Goal: Information Seeking & Learning: Compare options

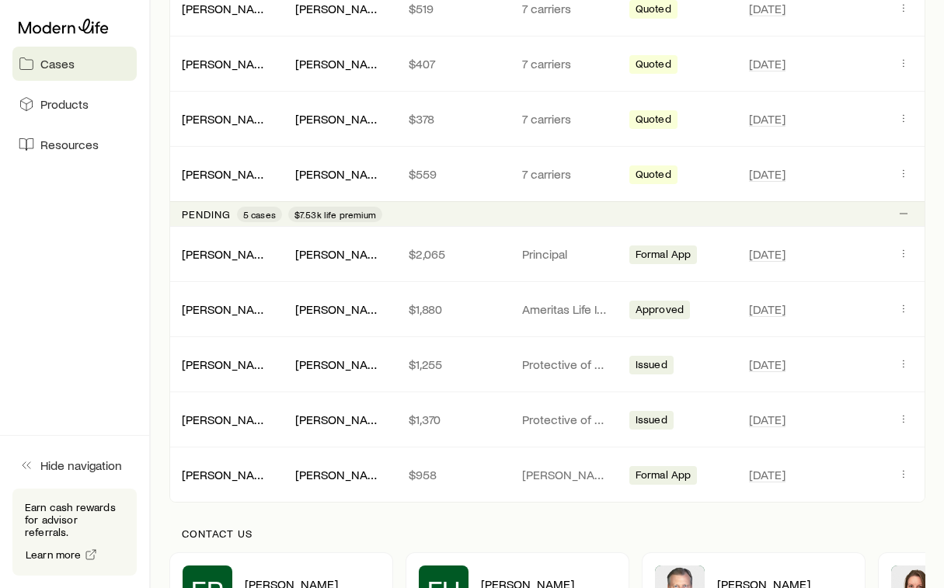
scroll to position [744, 0]
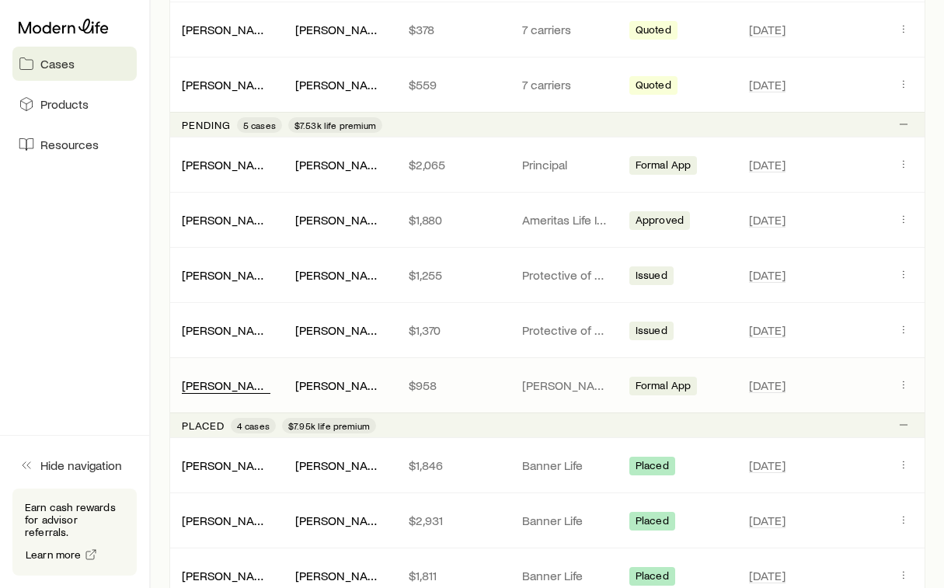
click at [231, 388] on link "[PERSON_NAME]" at bounding box center [228, 384] width 93 height 15
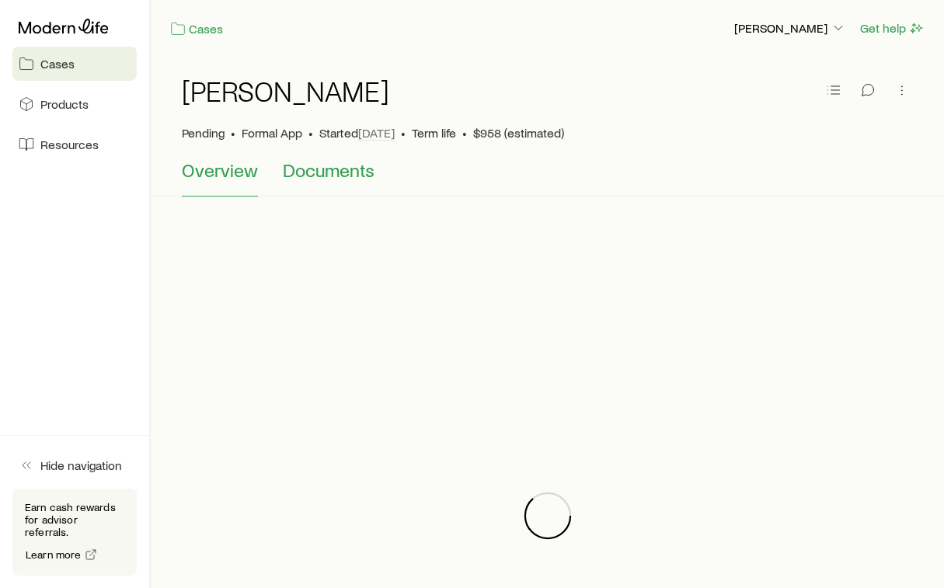
click at [314, 176] on span "Documents" at bounding box center [329, 170] width 92 height 22
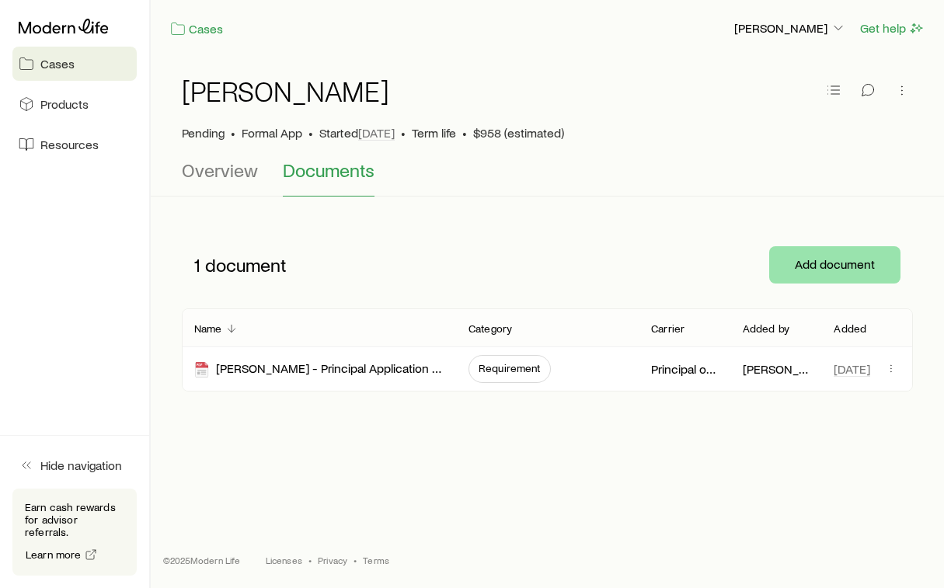
click at [806, 266] on button "Add document" at bounding box center [834, 264] width 131 height 37
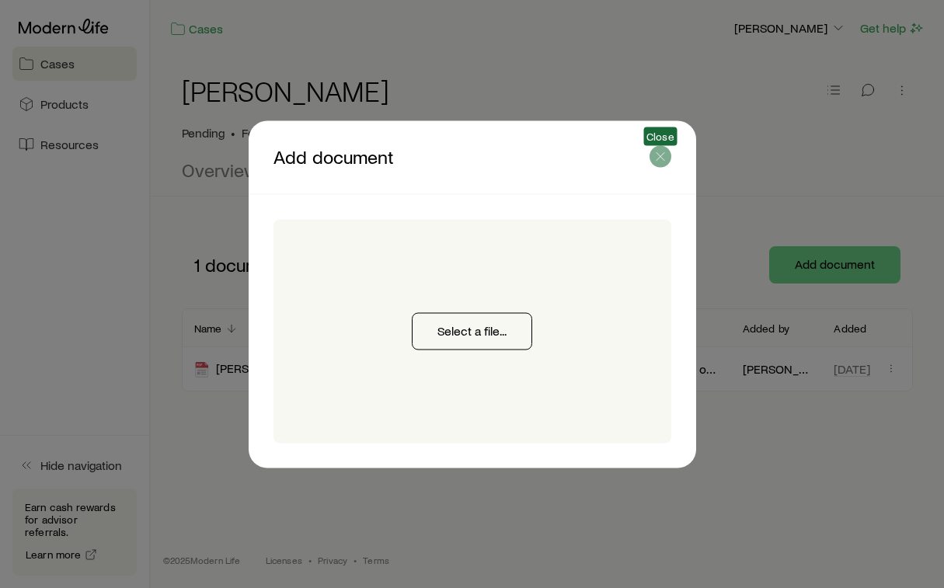
click at [656, 157] on icon "button" at bounding box center [660, 156] width 16 height 16
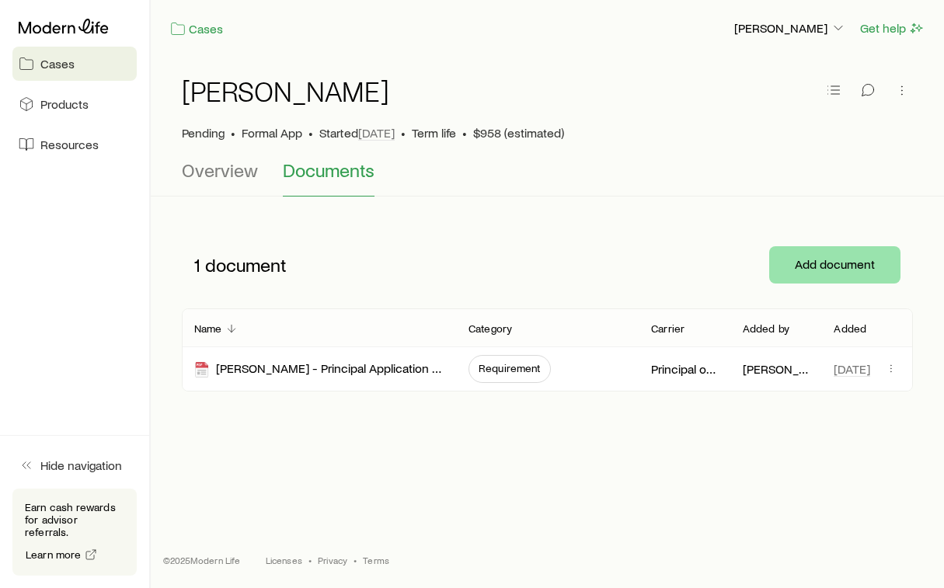
click at [808, 263] on button "Add document" at bounding box center [834, 264] width 131 height 37
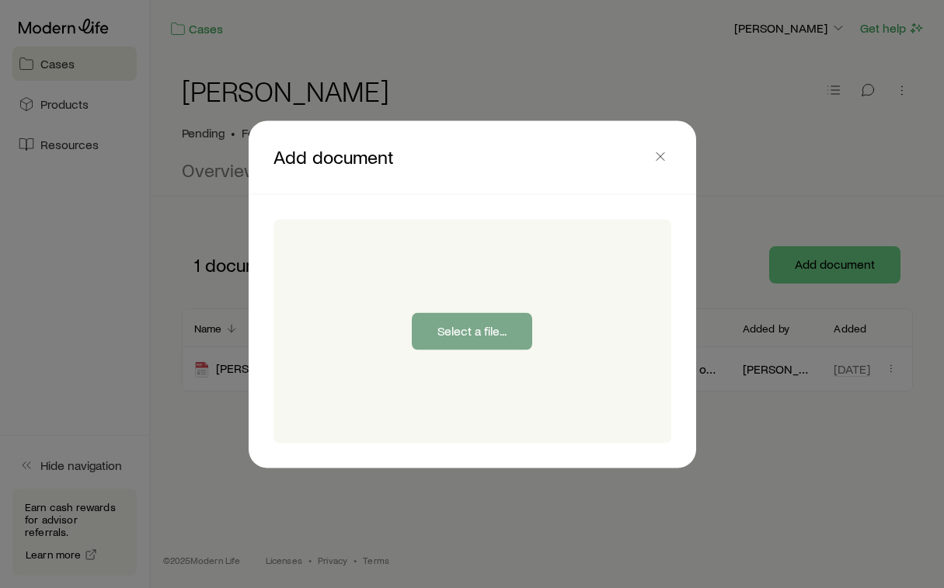
click at [513, 337] on button "Select a file..." at bounding box center [472, 330] width 120 height 37
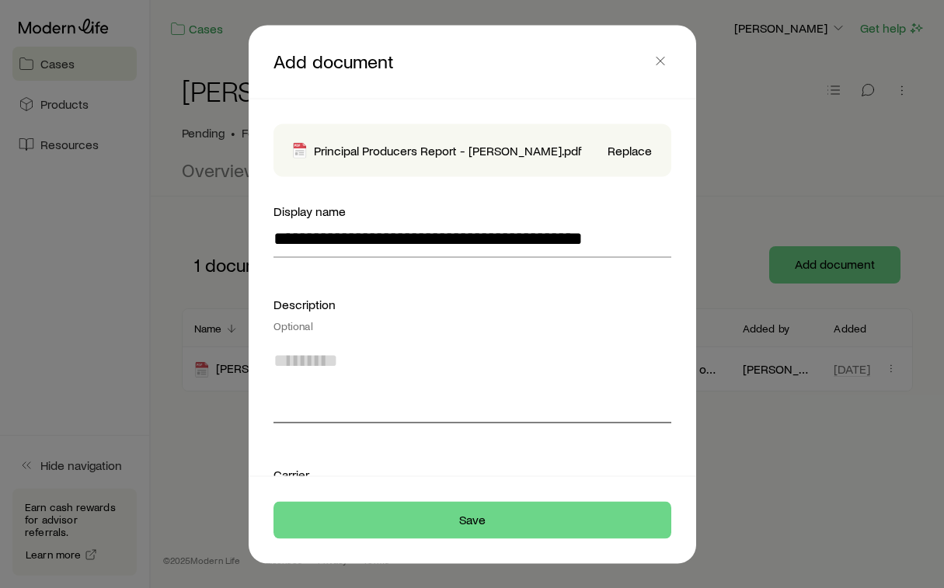
click at [344, 367] on textarea at bounding box center [472, 380] width 398 height 85
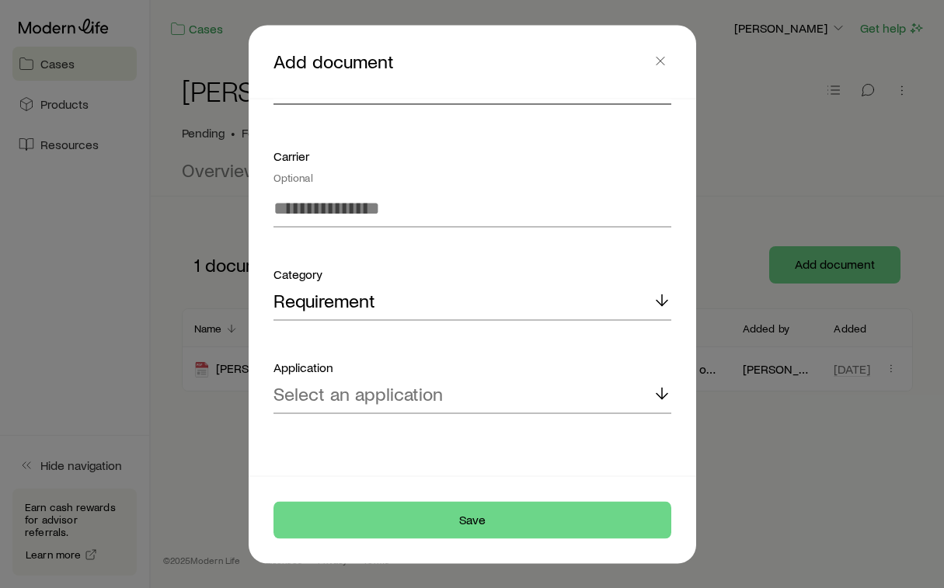
scroll to position [318, 0]
click at [398, 294] on div "Requirement" at bounding box center [472, 301] width 398 height 37
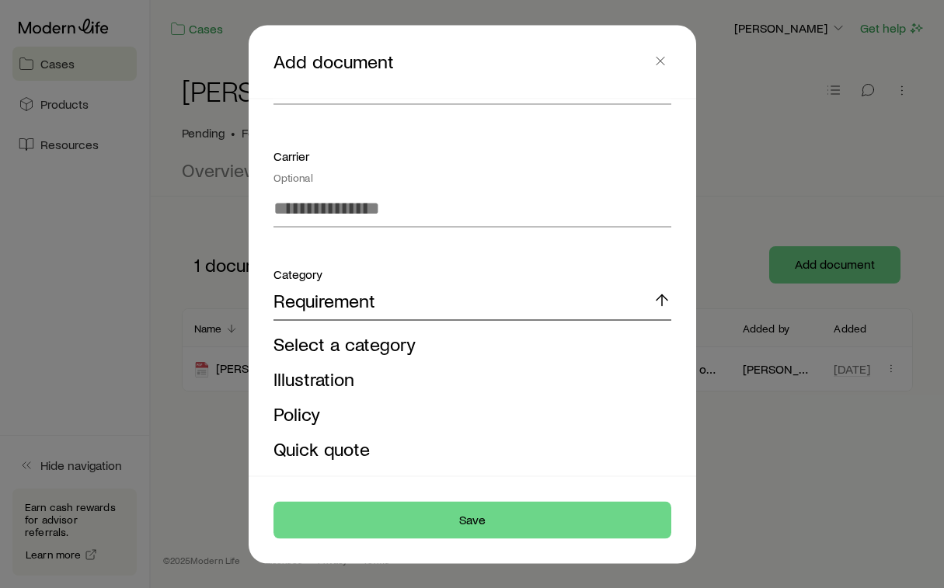
click at [398, 294] on div "Requirement" at bounding box center [472, 301] width 398 height 37
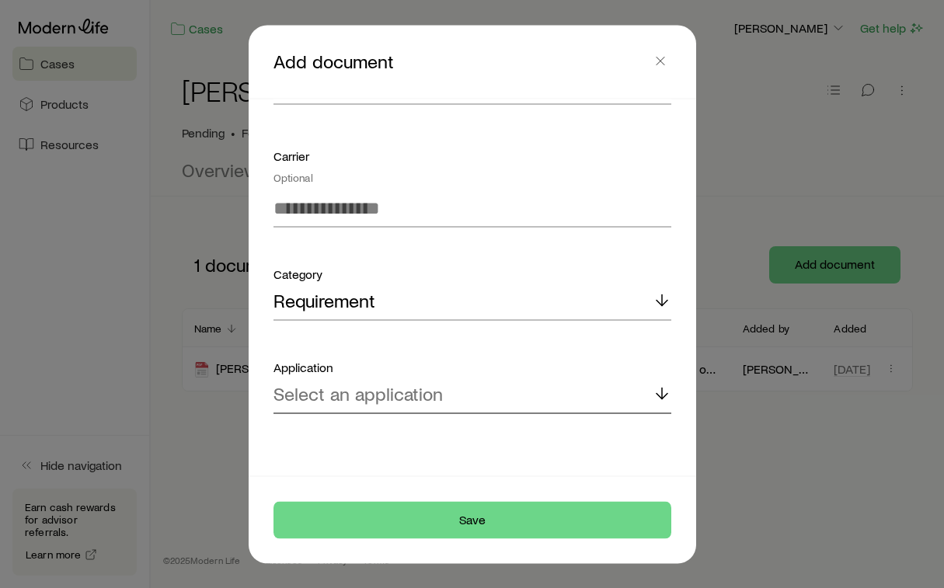
click at [431, 391] on p "Select an application" at bounding box center [357, 394] width 169 height 22
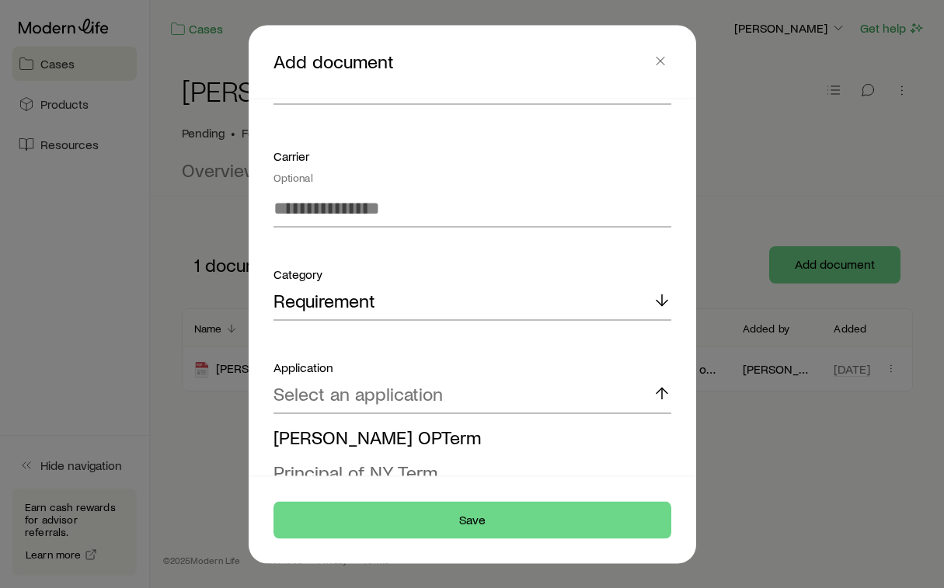
click at [423, 471] on span "Principal of NY Term" at bounding box center [355, 471] width 164 height 23
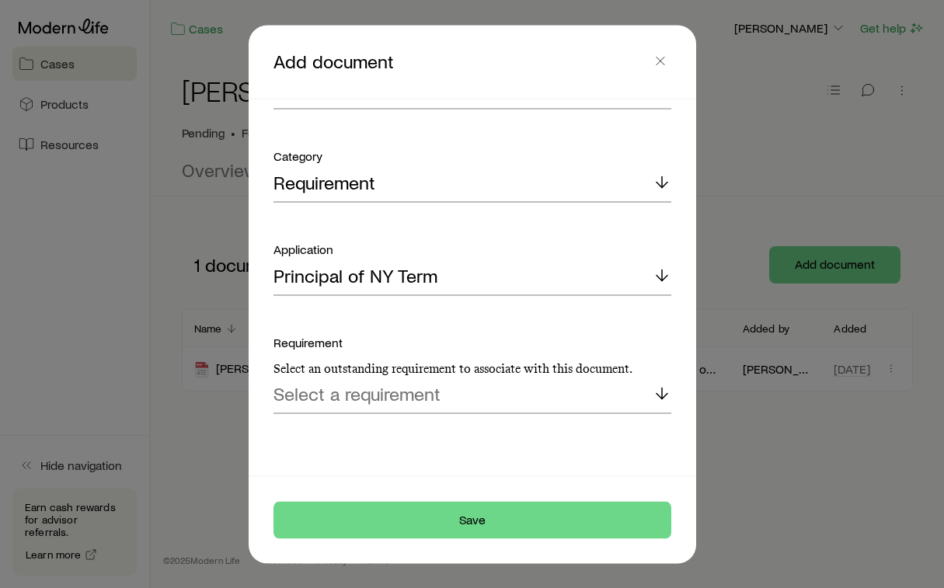
scroll to position [437, 0]
click at [483, 412] on div "Select a requirement" at bounding box center [472, 394] width 398 height 37
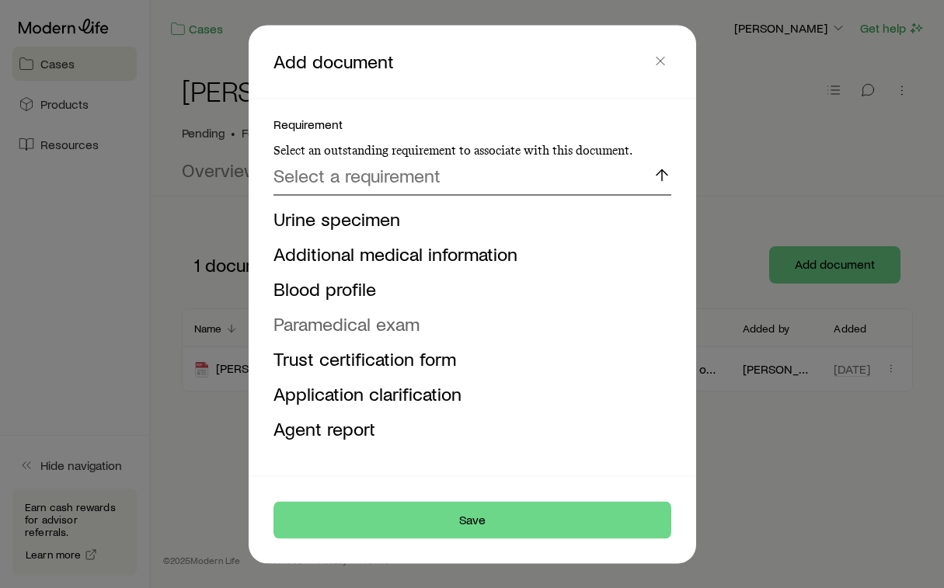
scroll to position [664, 0]
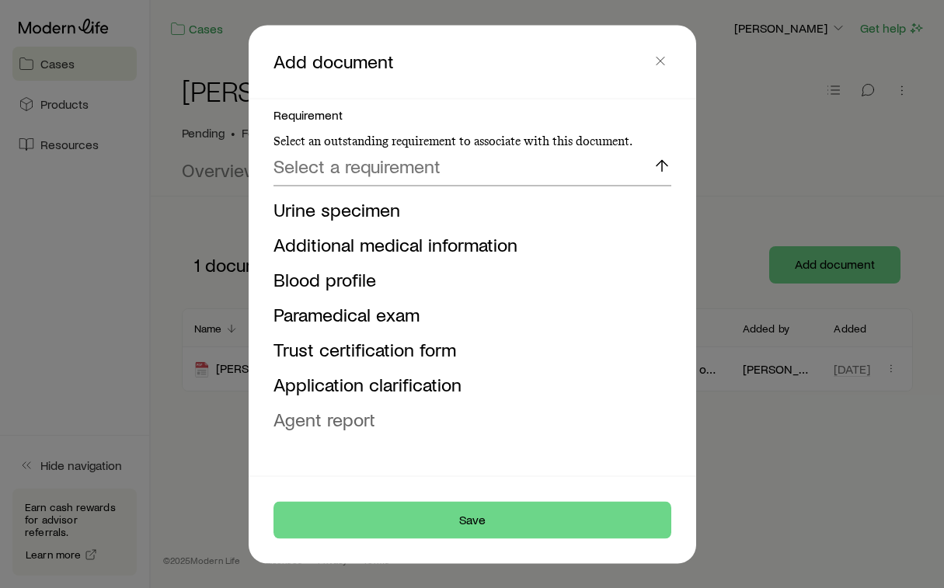
click at [391, 409] on li "Agent report" at bounding box center [467, 419] width 388 height 35
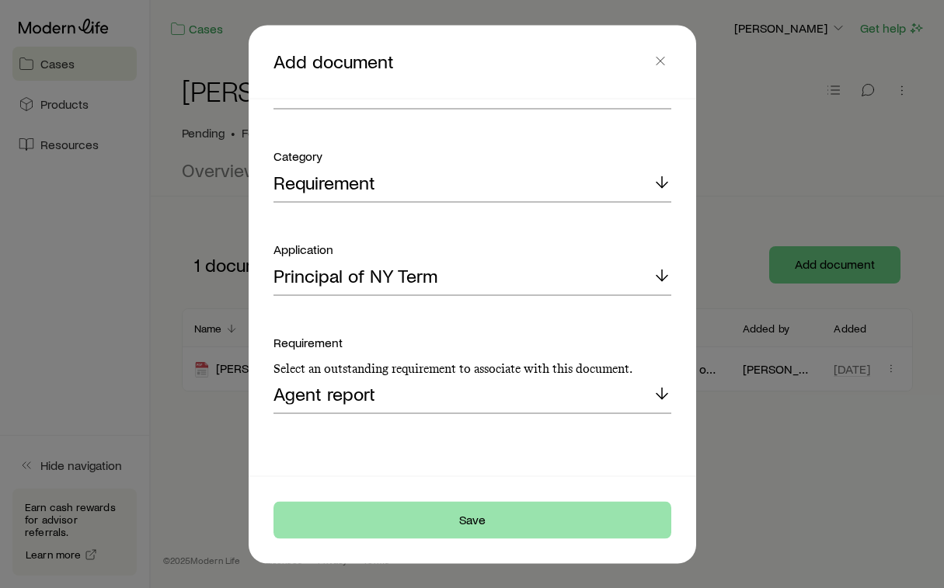
click at [443, 517] on button "Save" at bounding box center [472, 519] width 398 height 37
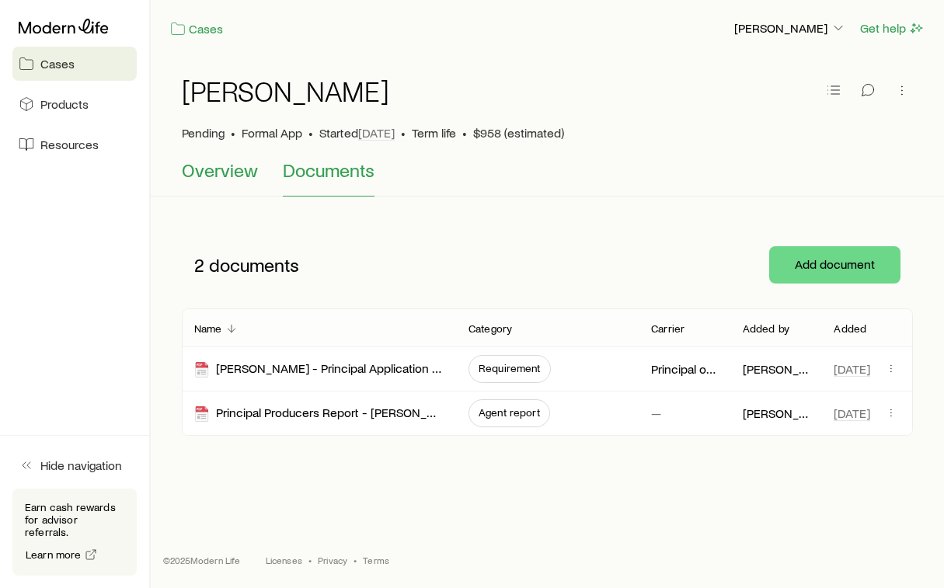
click at [219, 173] on span "Overview" at bounding box center [220, 170] width 76 height 22
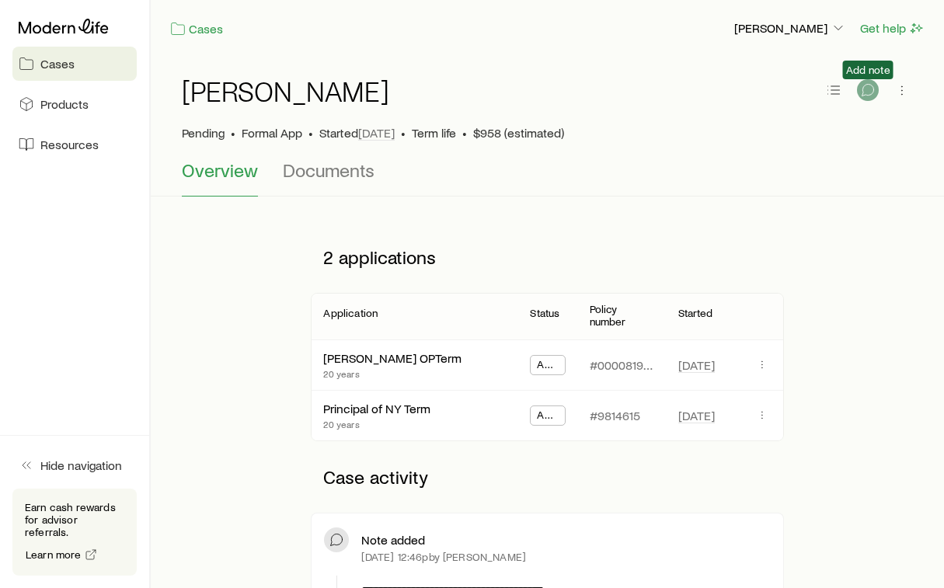
click at [868, 89] on icon "button" at bounding box center [868, 90] width 16 height 16
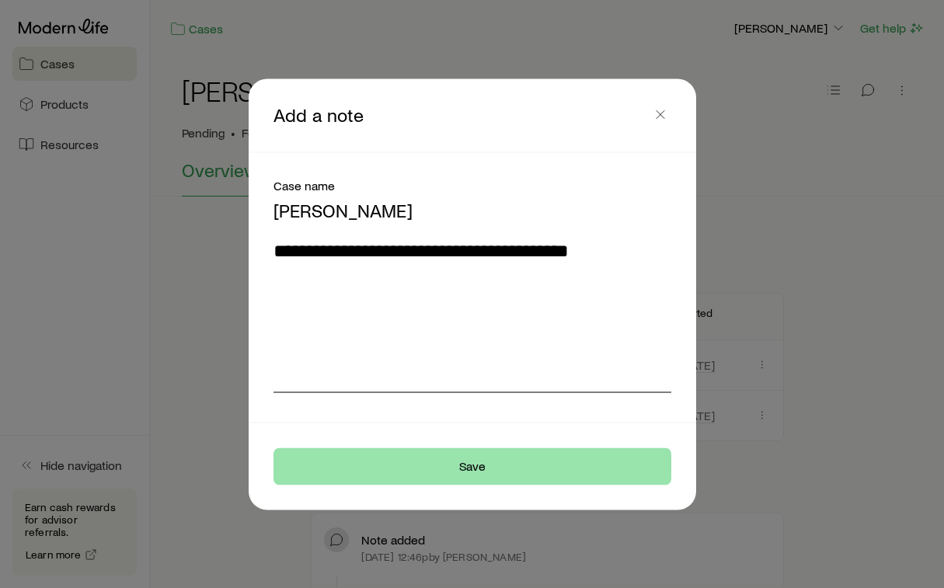
type textarea "**********"
click at [600, 483] on button "Save" at bounding box center [472, 465] width 398 height 37
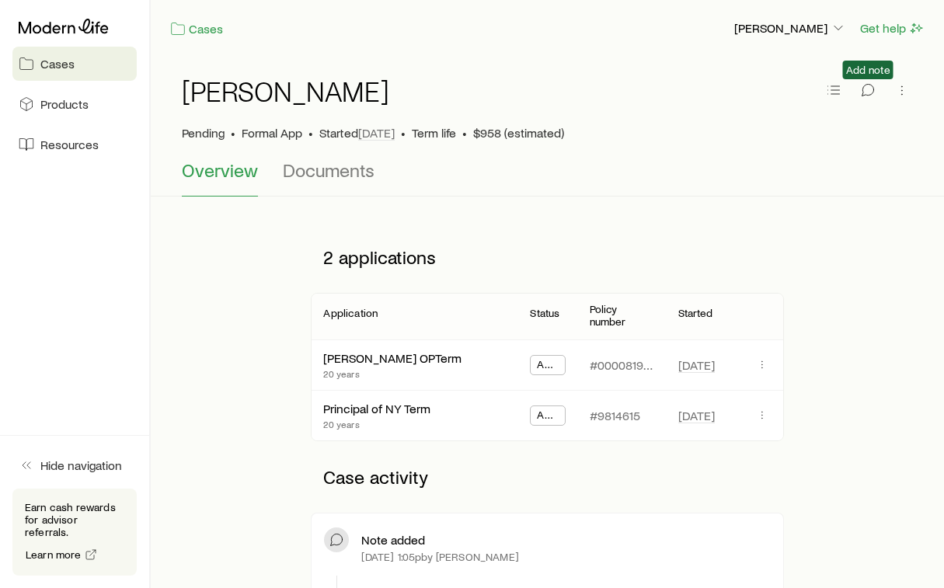
click at [865, 101] on span "Add note" at bounding box center [868, 90] width 22 height 23
click at [866, 96] on icon "button" at bounding box center [868, 90] width 16 height 16
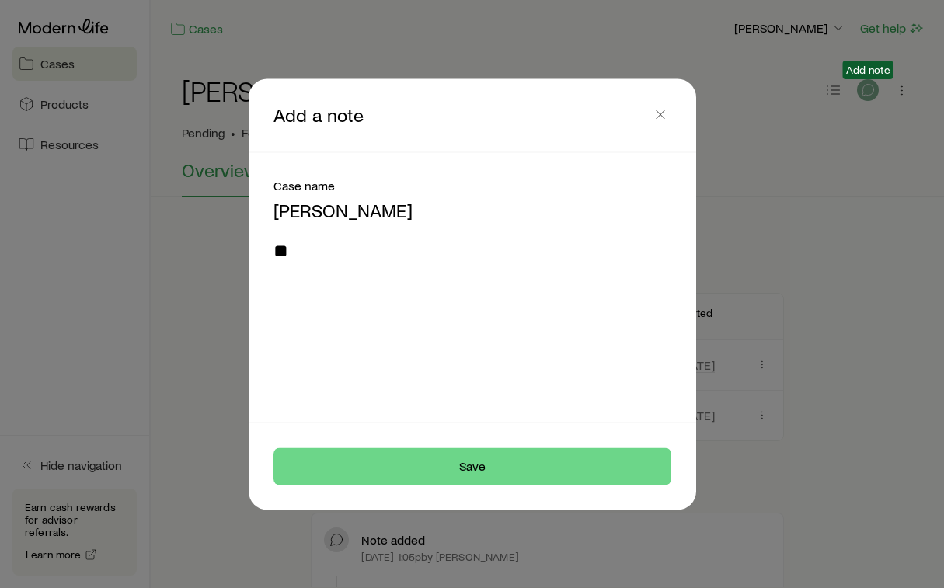
type textarea "*"
click at [663, 117] on line "button" at bounding box center [660, 114] width 8 height 8
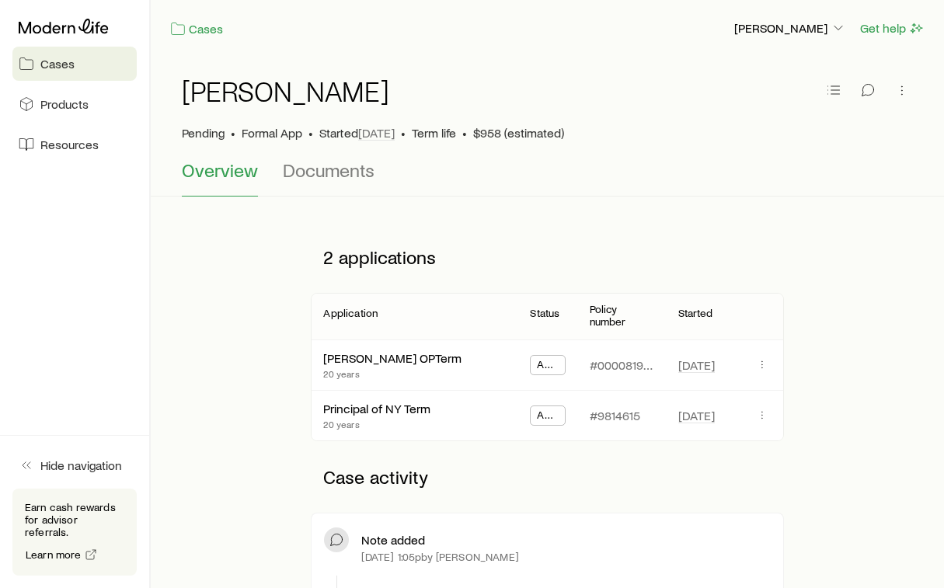
click at [51, 66] on span "Cases" at bounding box center [57, 64] width 34 height 16
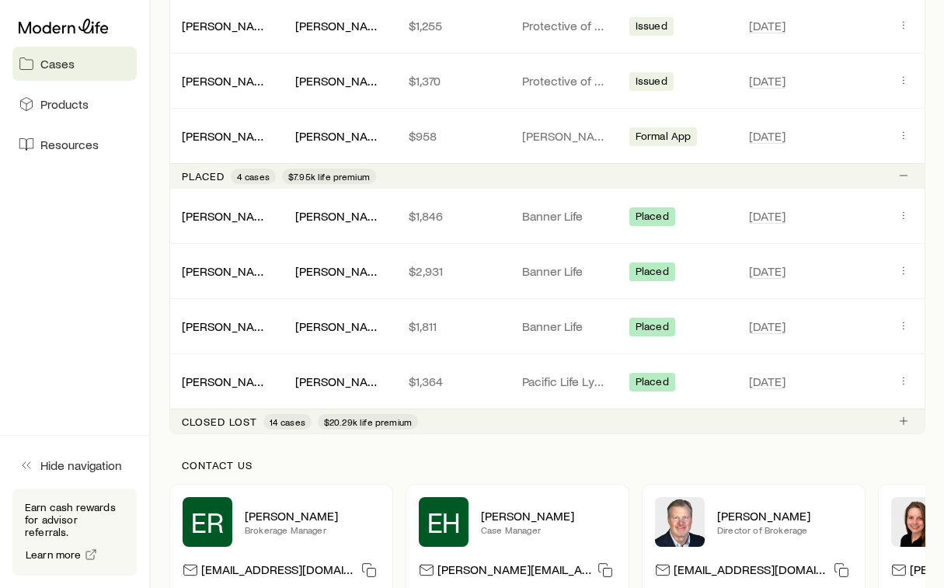
scroll to position [994, 0]
click at [295, 421] on span "14 cases" at bounding box center [288, 421] width 36 height 12
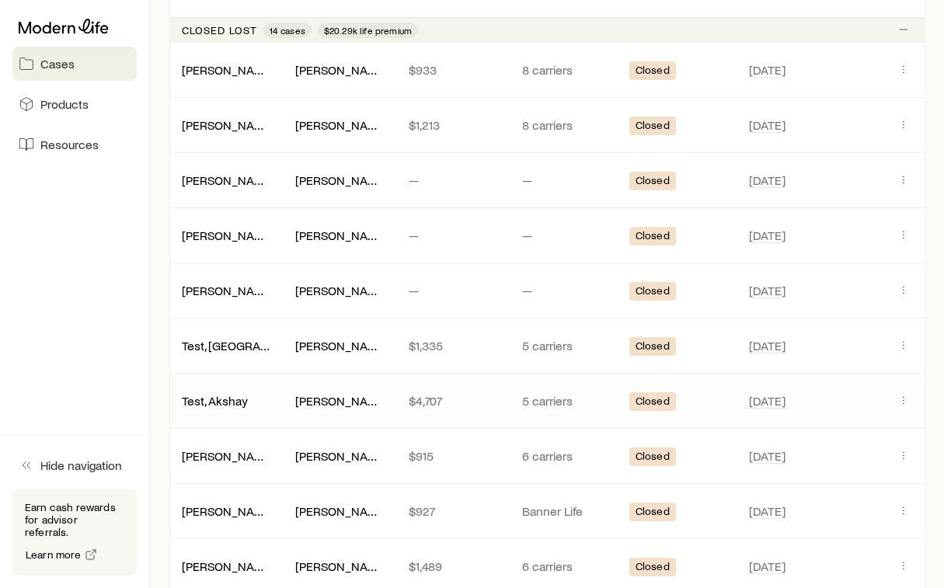
scroll to position [1386, 0]
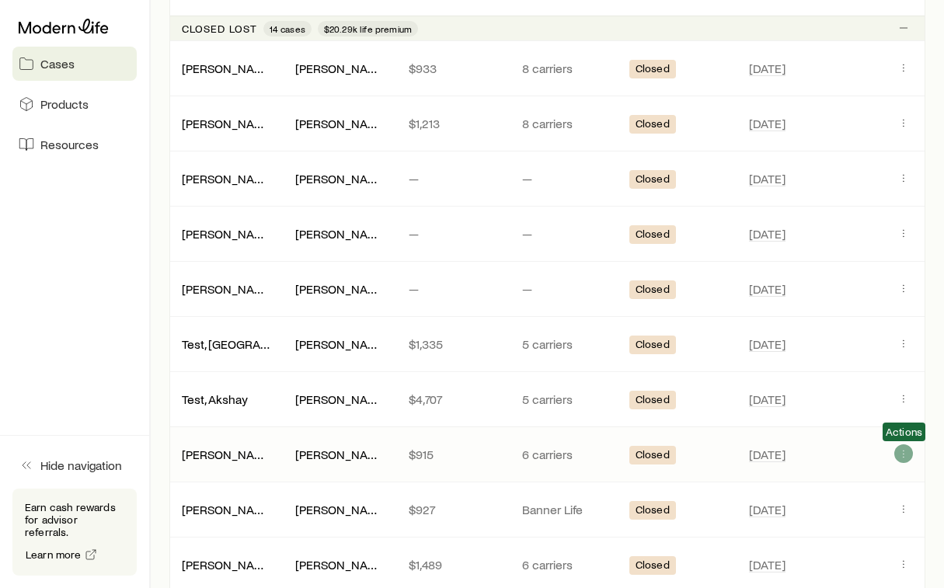
click at [904, 461] on button "Client cases" at bounding box center [903, 453] width 19 height 19
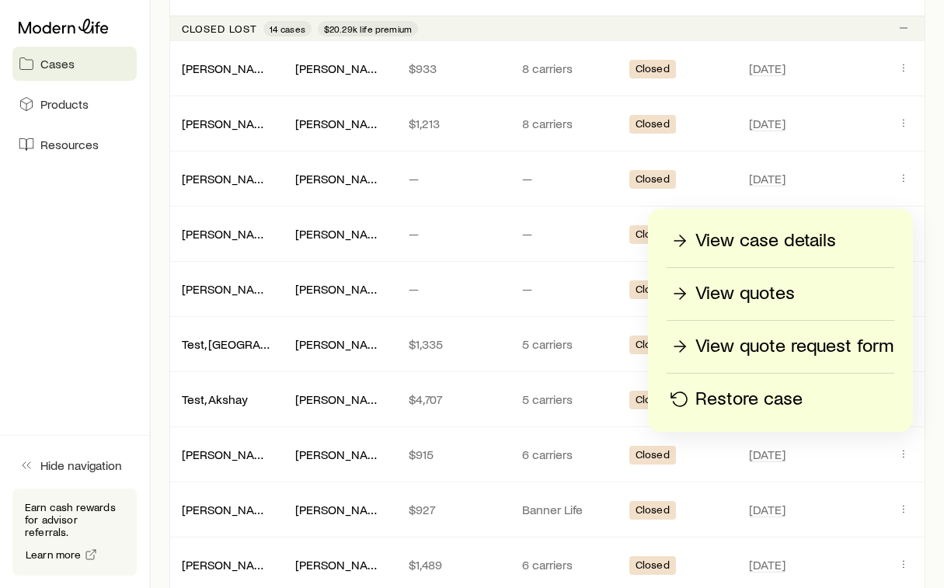
click at [764, 300] on p "View quotes" at bounding box center [744, 293] width 99 height 25
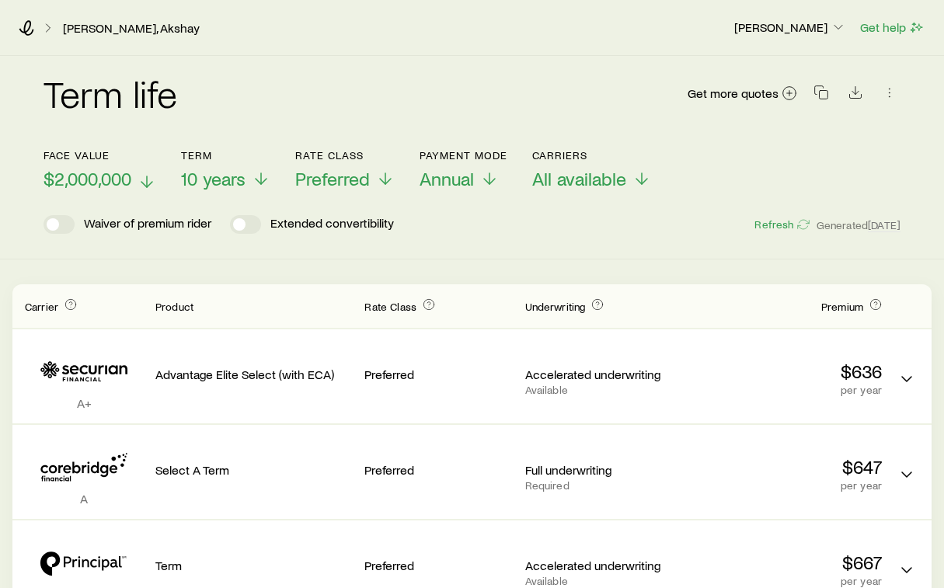
click at [121, 177] on span "$2,000,000" at bounding box center [87, 179] width 88 height 22
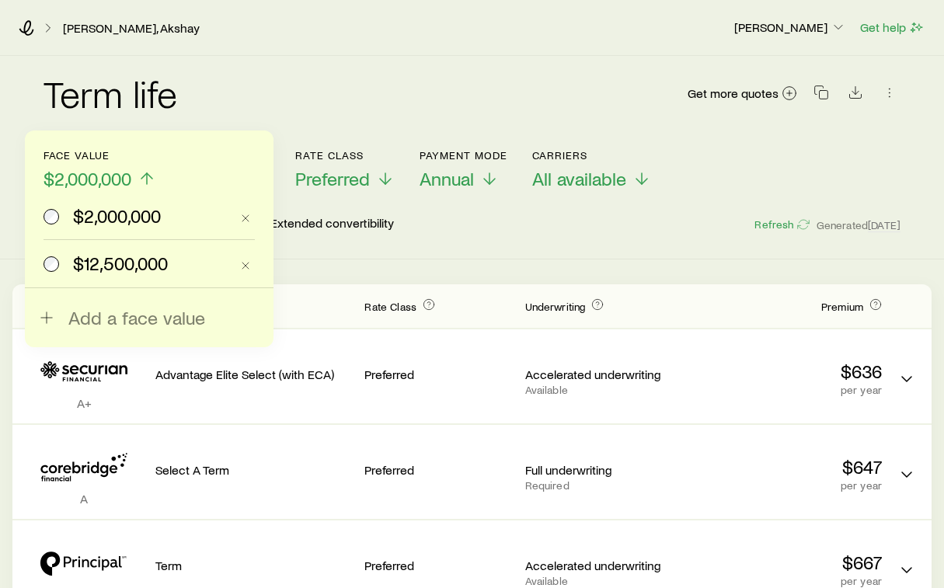
click at [113, 268] on span "$12,500,000" at bounding box center [120, 263] width 95 height 22
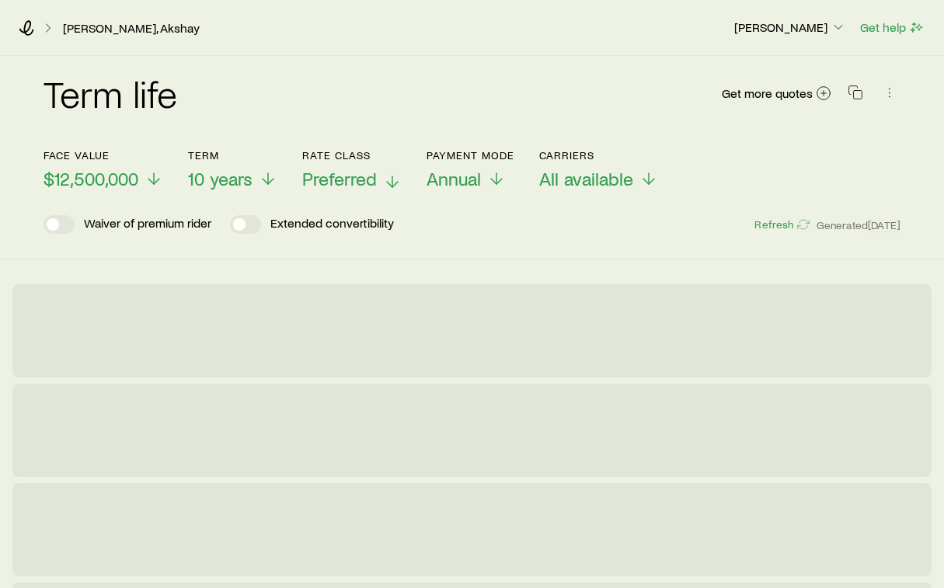
click at [356, 184] on span "Preferred" at bounding box center [339, 179] width 75 height 22
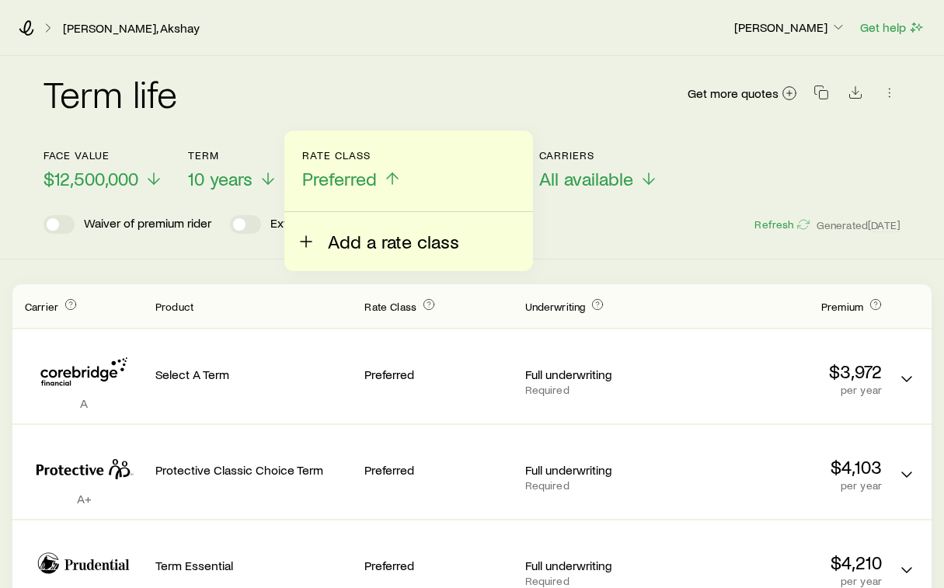
click at [322, 250] on button "Add a rate class" at bounding box center [378, 232] width 162 height 40
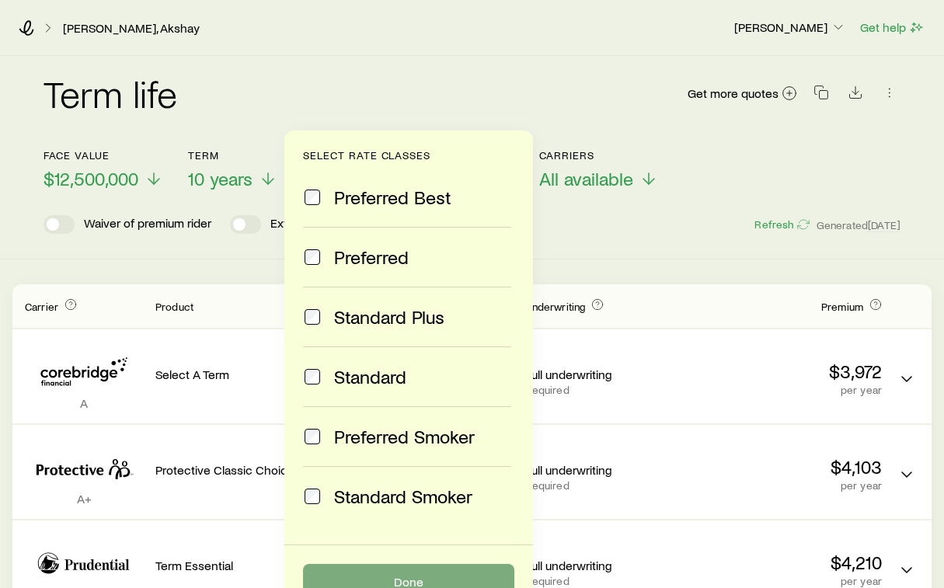
click at [423, 576] on button "Done" at bounding box center [408, 582] width 211 height 37
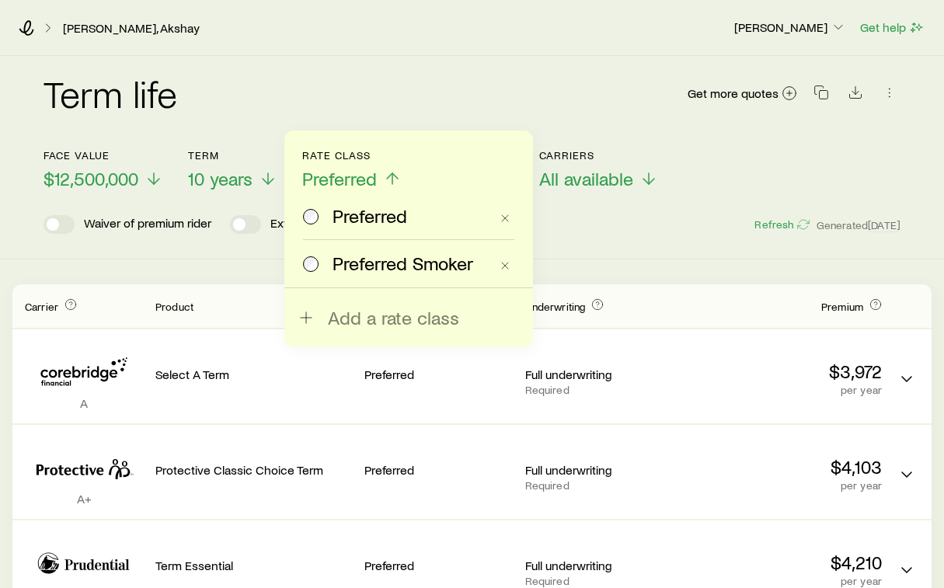
click at [409, 267] on span "Preferred Smoker" at bounding box center [402, 263] width 141 height 22
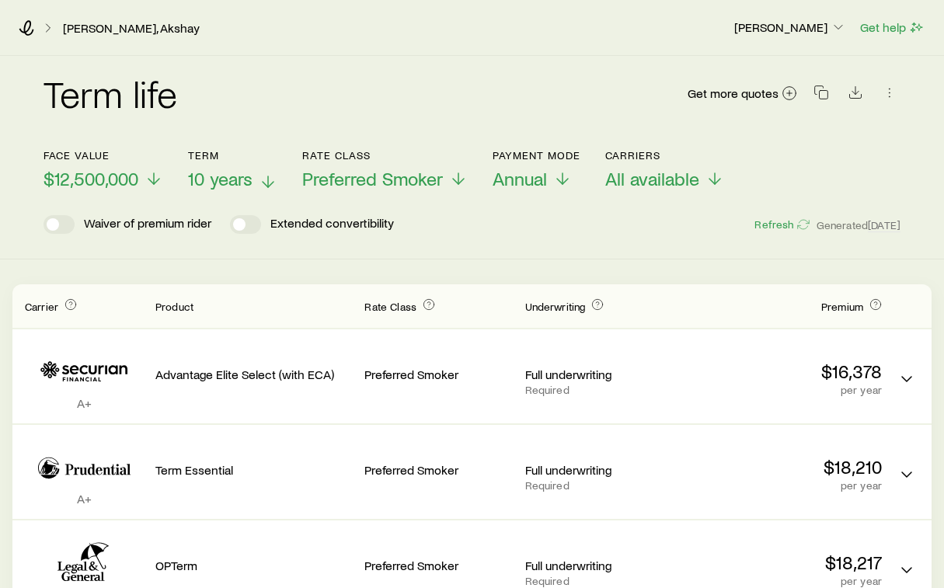
click at [238, 181] on span "10 years" at bounding box center [220, 179] width 64 height 22
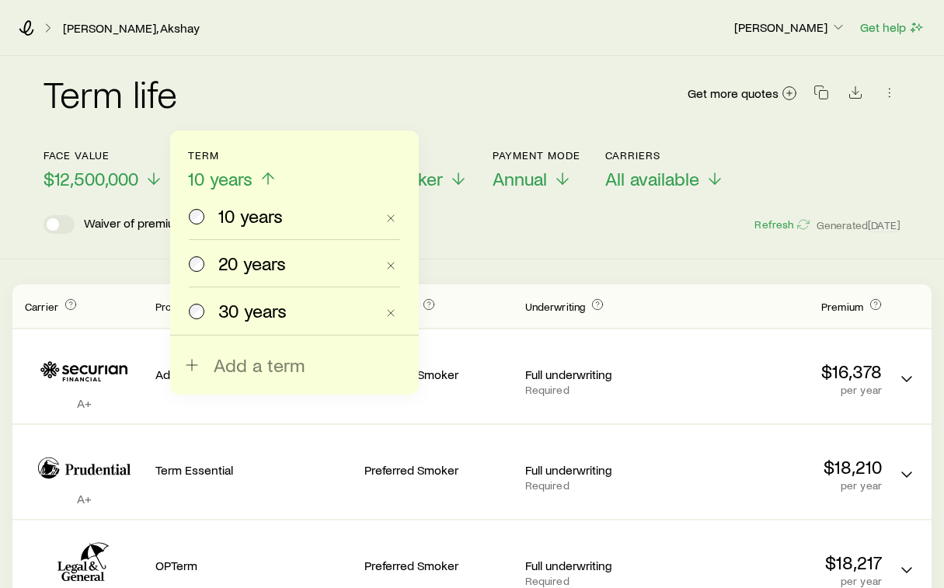
click at [233, 263] on span "20 years" at bounding box center [252, 263] width 68 height 22
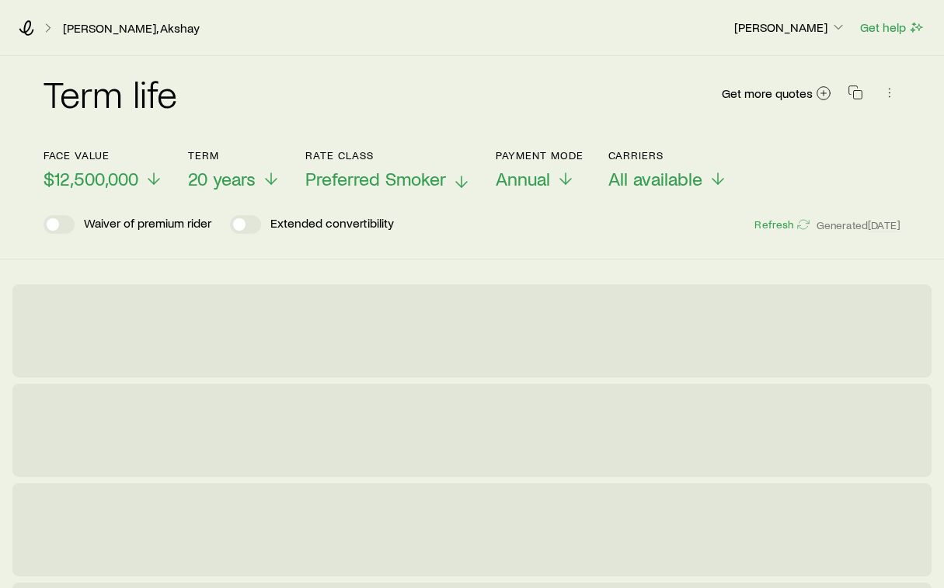
click at [365, 179] on span "Preferred Smoker" at bounding box center [375, 179] width 141 height 22
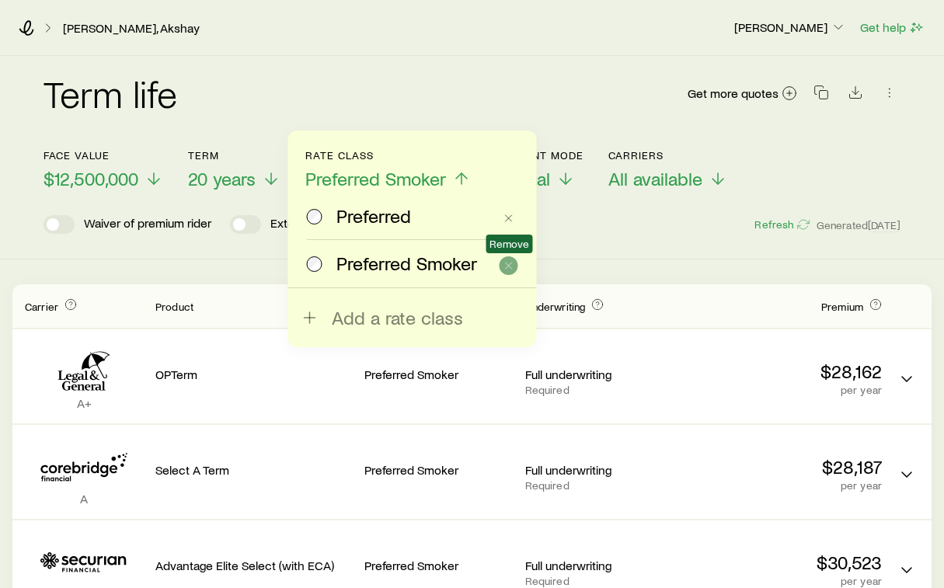
click at [509, 262] on icon "button" at bounding box center [509, 265] width 12 height 12
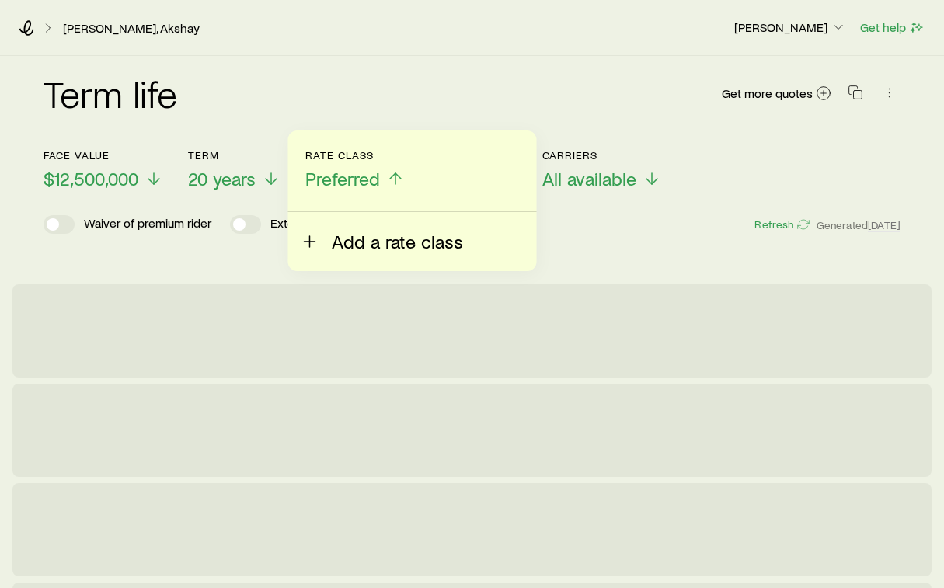
click at [391, 242] on span "Add a rate class" at bounding box center [397, 242] width 131 height 22
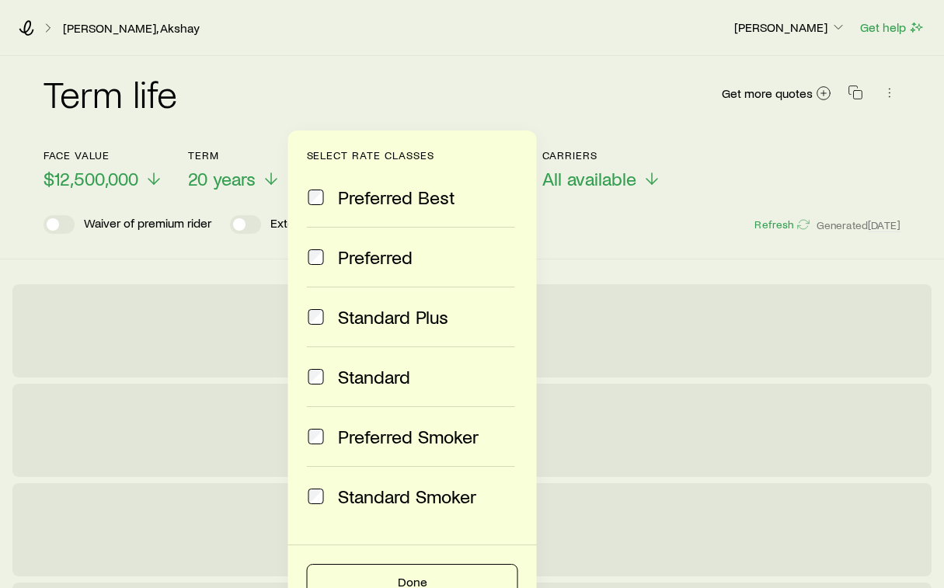
click at [377, 319] on span "Standard Plus" at bounding box center [393, 317] width 110 height 22
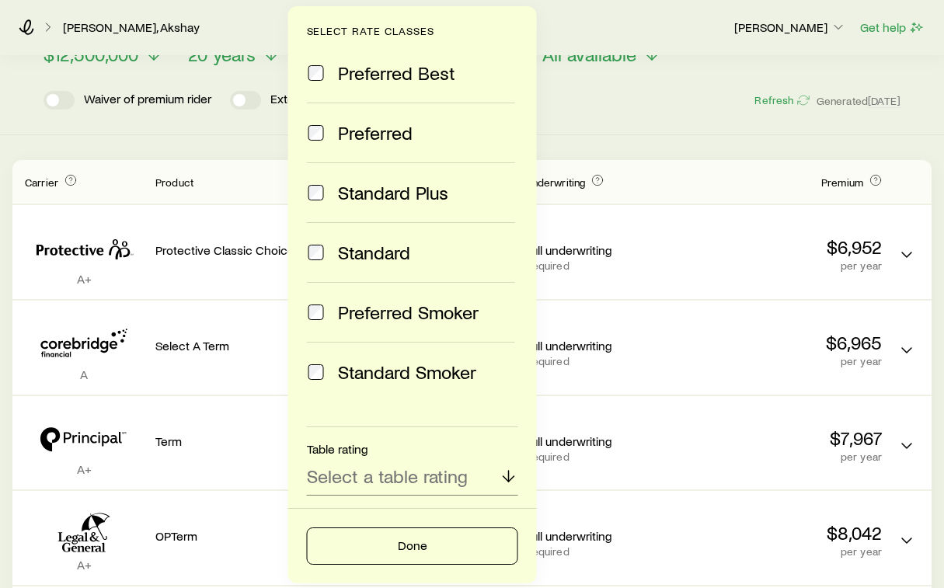
scroll to position [166, 0]
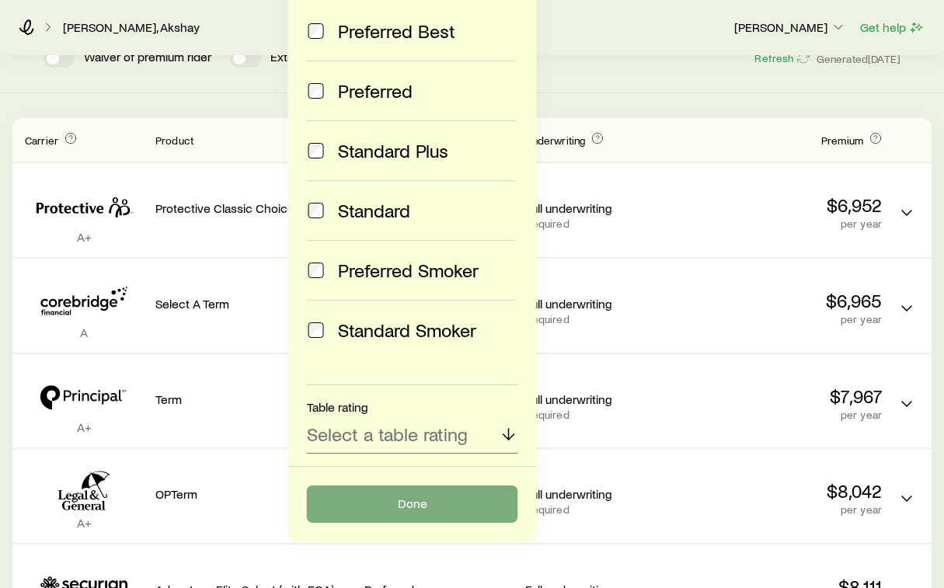
click at [454, 511] on button "Done" at bounding box center [412, 503] width 211 height 37
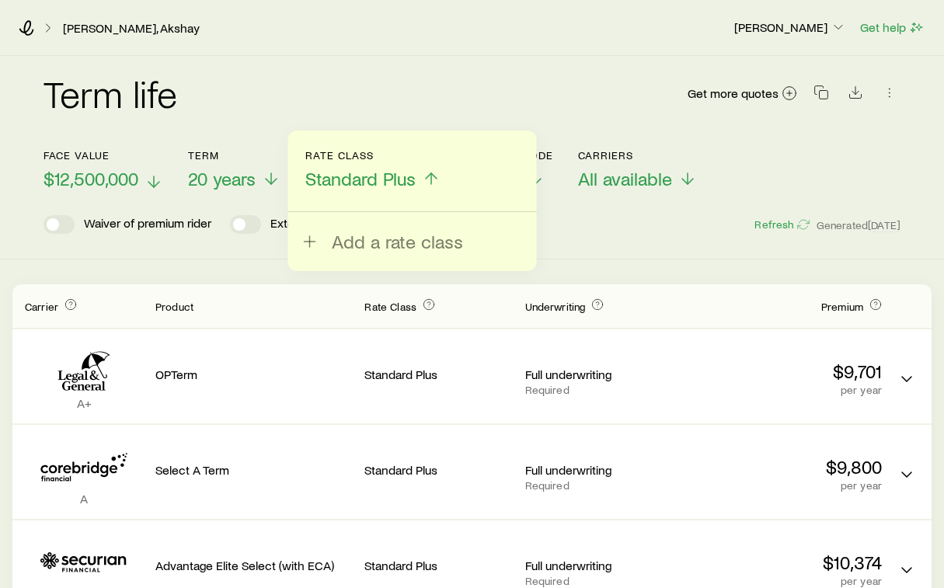
scroll to position [0, 0]
click at [110, 183] on span "$12,500,000" at bounding box center [90, 179] width 95 height 22
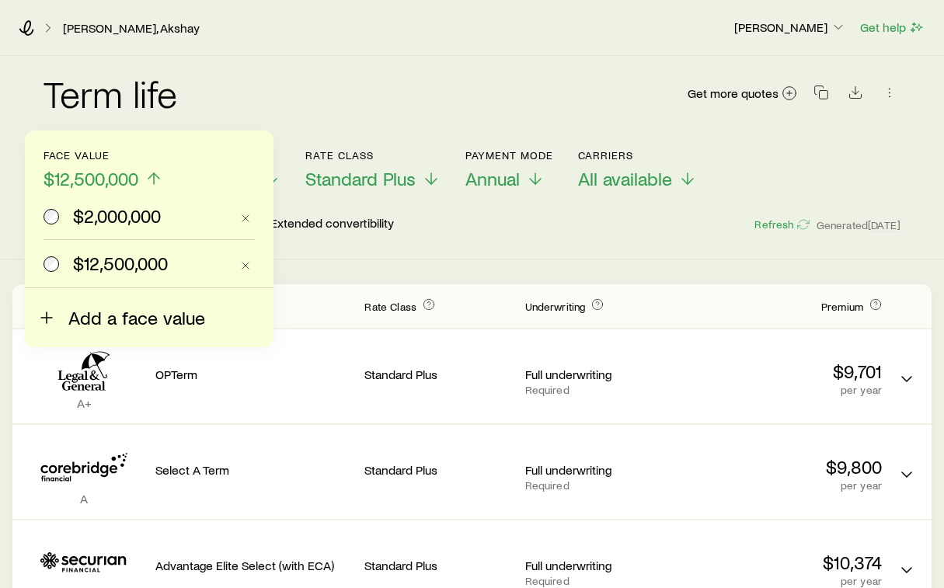
click at [95, 318] on span "Add a face value" at bounding box center [136, 318] width 137 height 22
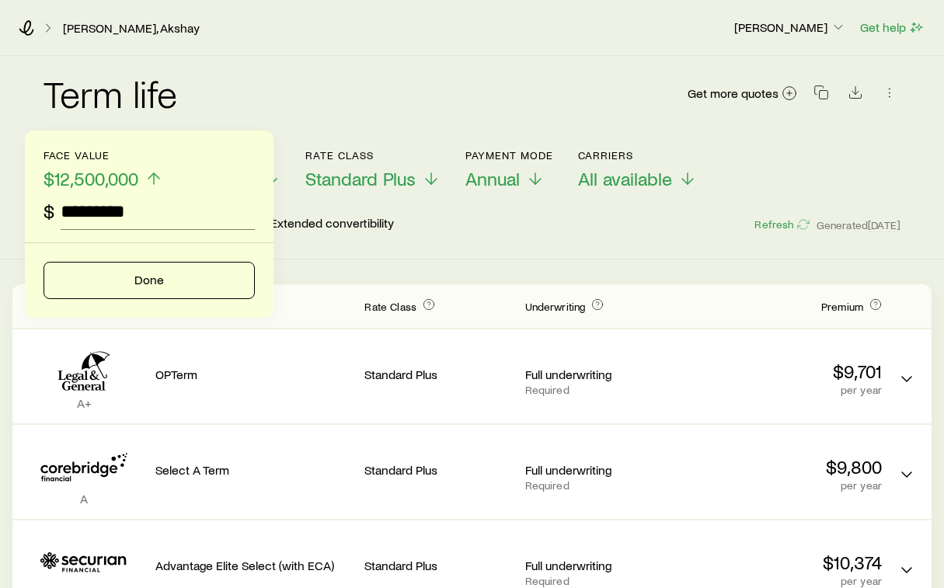
type input "**********"
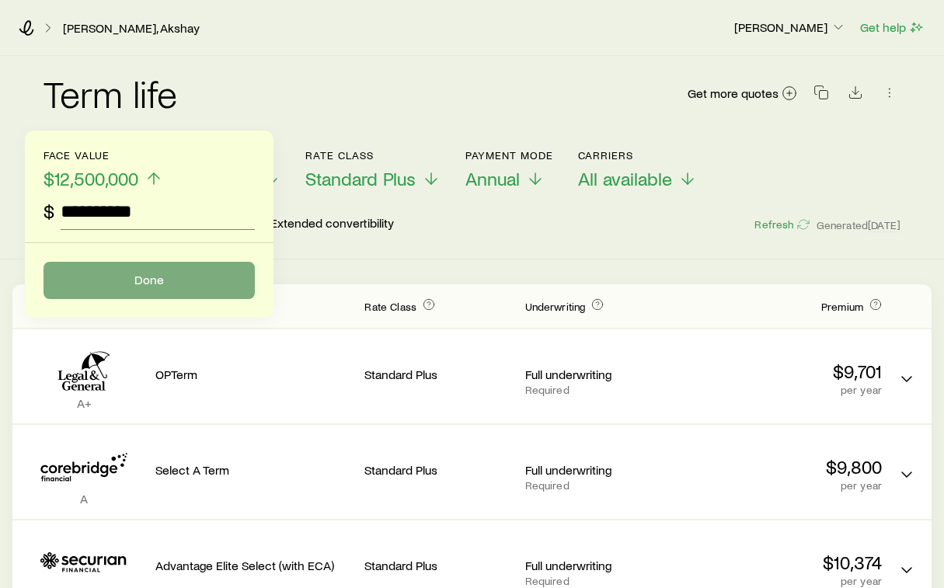
click at [164, 296] on button "Done" at bounding box center [148, 280] width 211 height 37
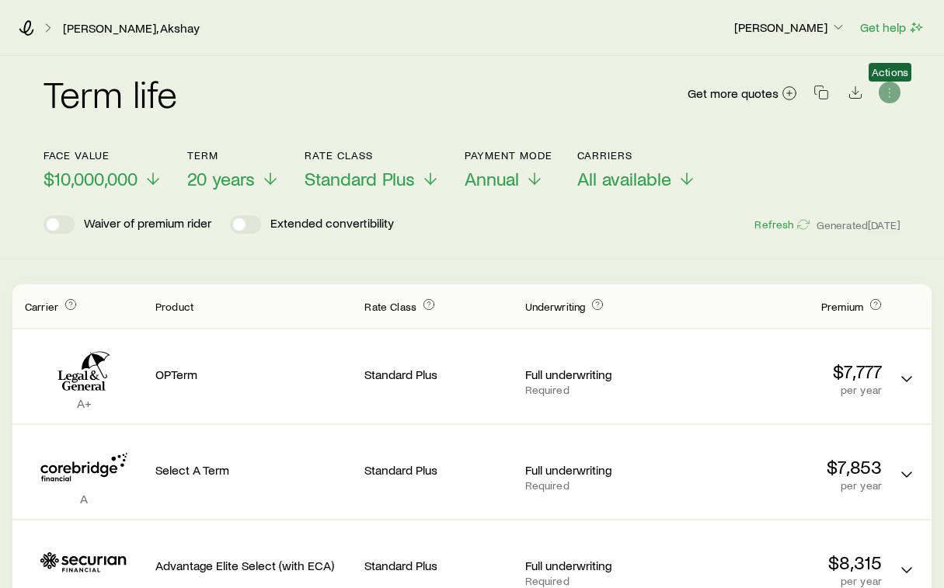
click at [888, 87] on icon "button" at bounding box center [890, 93] width 16 height 16
click at [582, 269] on div "Term life Get more quotes Face value $10,000,000 Term 20 years Rate Class Stand…" at bounding box center [472, 478] width 944 height 844
click at [30, 29] on icon at bounding box center [27, 28] width 16 height 16
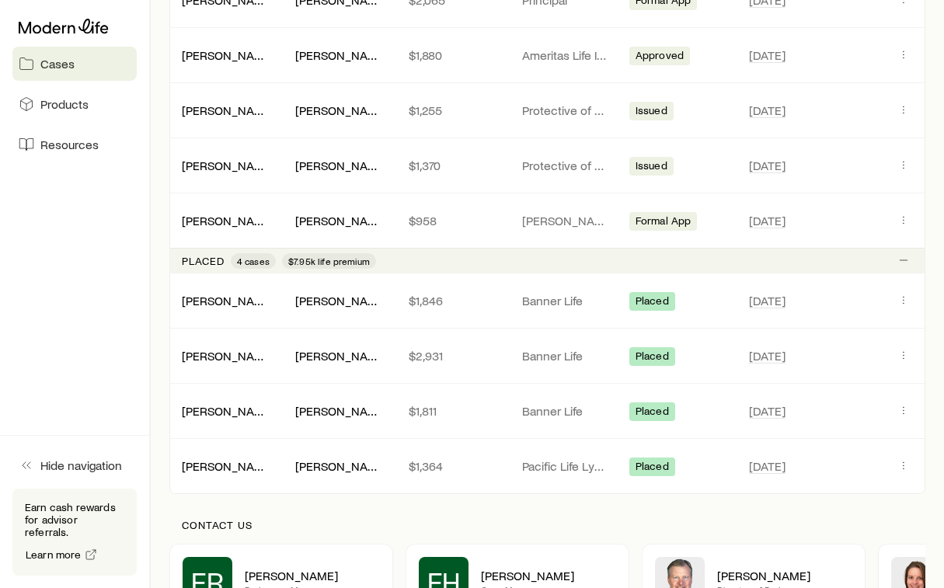
scroll to position [908, 0]
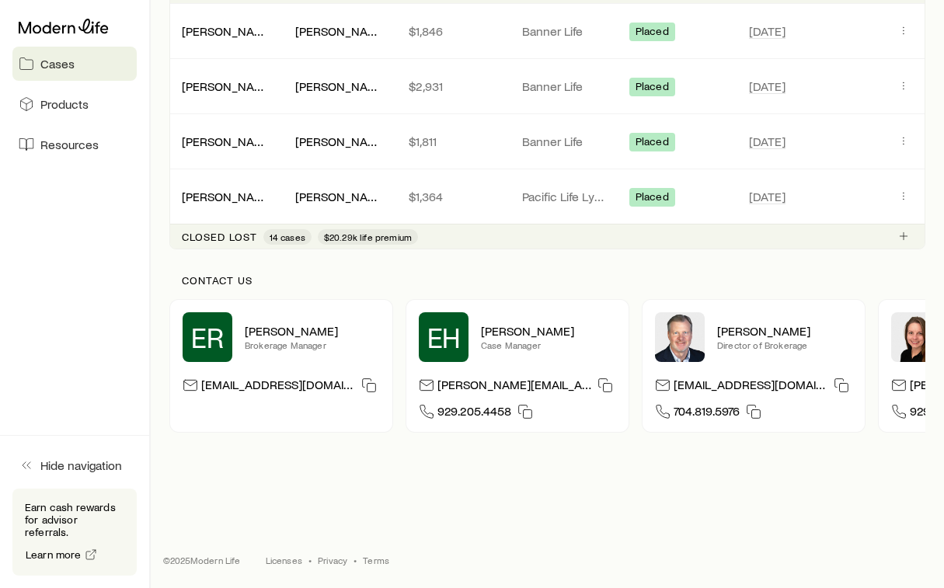
click at [298, 237] on span "14 cases" at bounding box center [288, 237] width 36 height 12
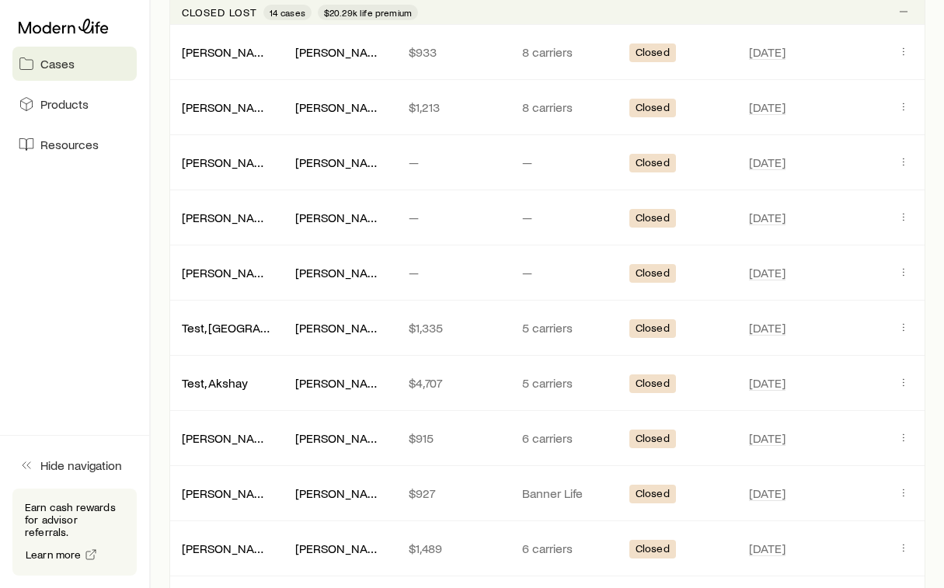
scroll to position [1413, 0]
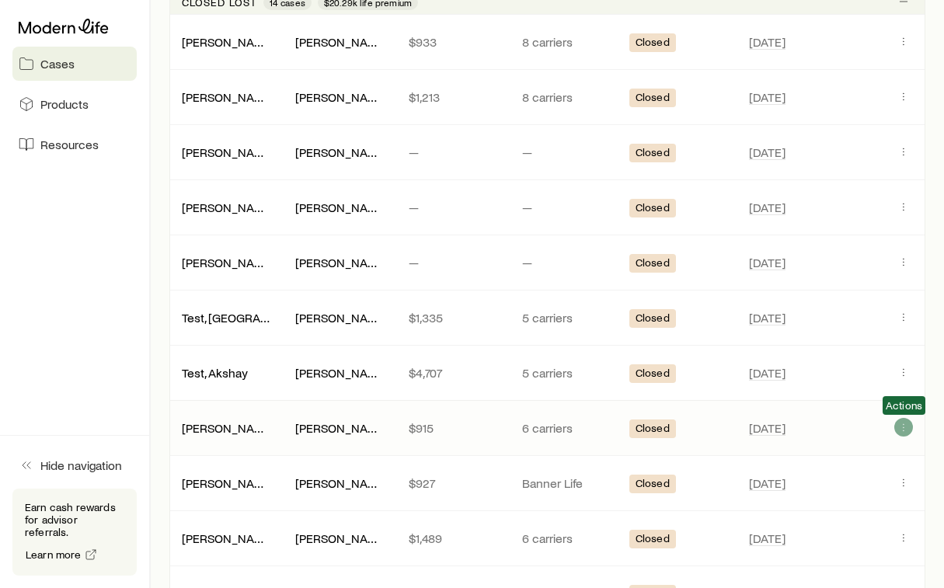
click at [901, 430] on icon "Client cases" at bounding box center [903, 427] width 12 height 12
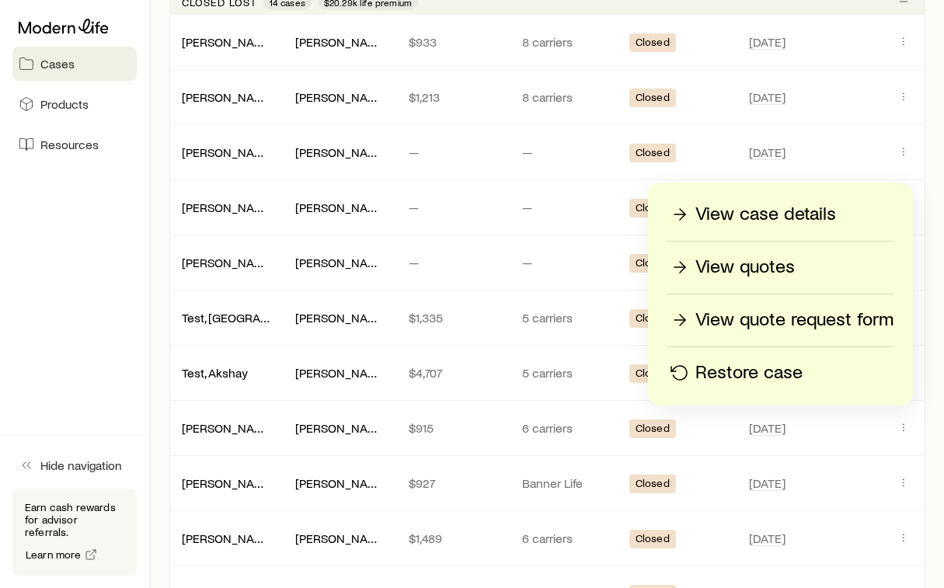
click at [799, 210] on p "View case details" at bounding box center [765, 214] width 141 height 25
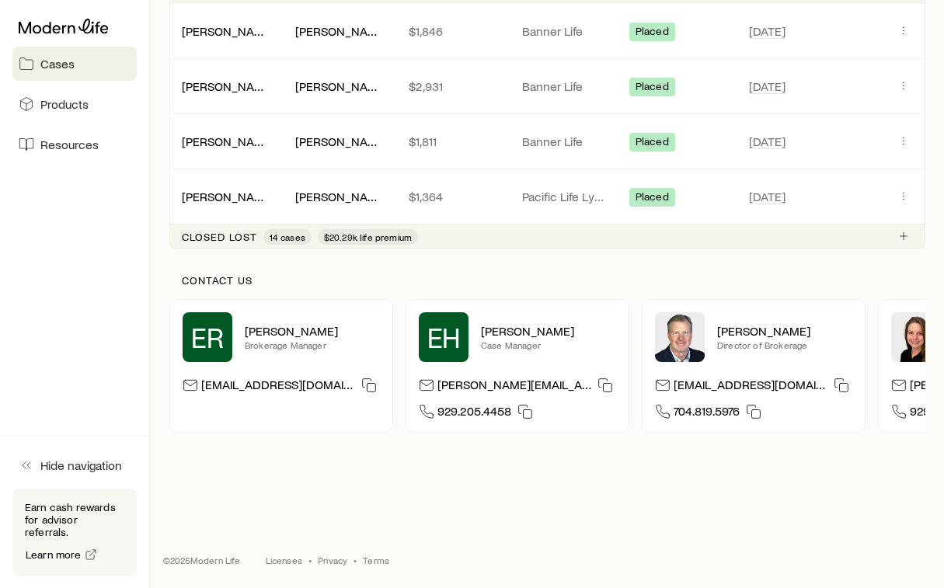
scroll to position [1178, 0]
click at [277, 235] on span "14 cases" at bounding box center [288, 237] width 36 height 12
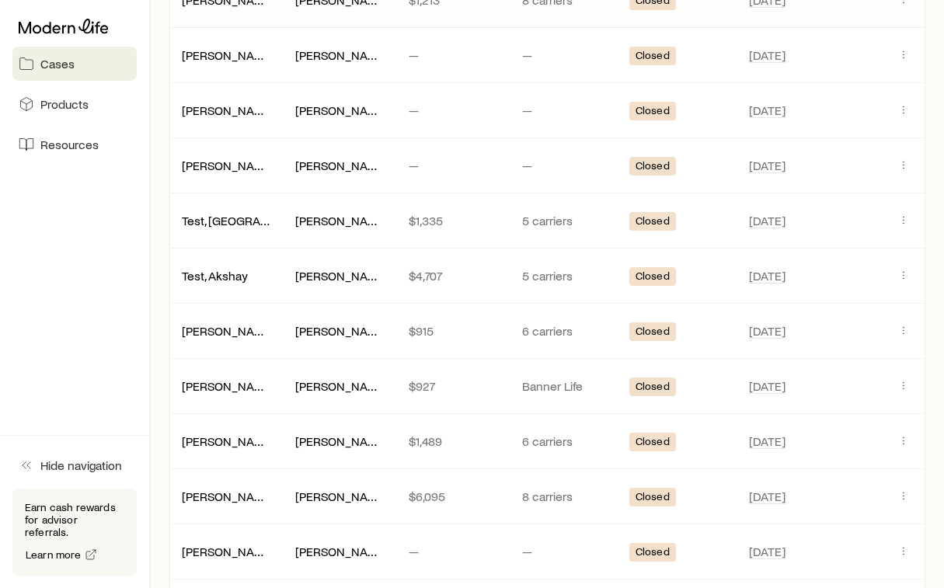
scroll to position [1514, 0]
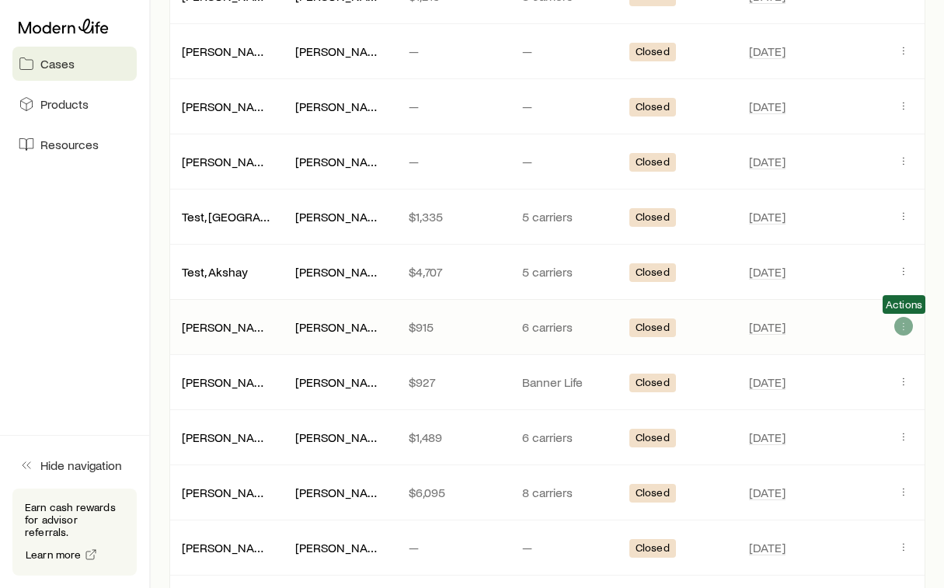
click at [897, 329] on icon "Client cases" at bounding box center [903, 326] width 12 height 12
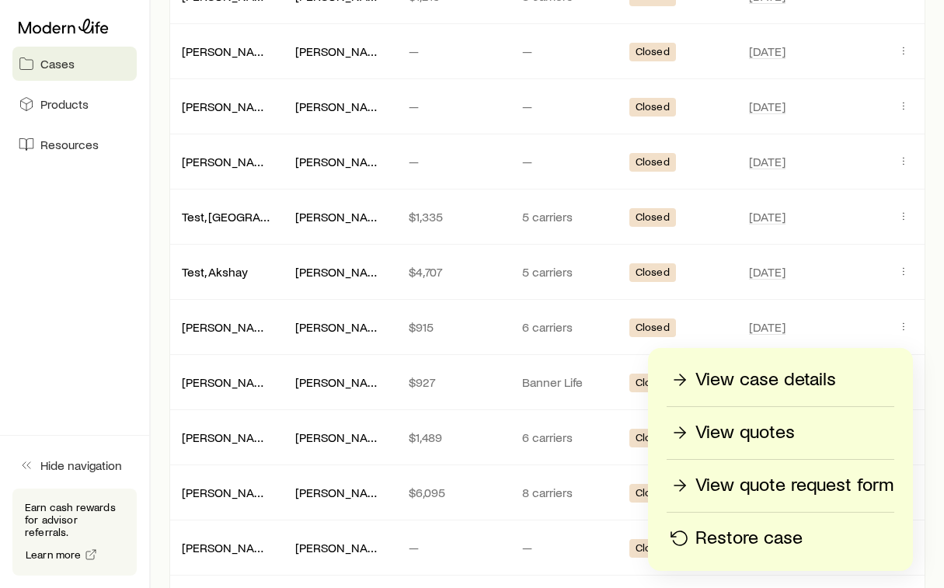
click at [769, 494] on p "View quote request form" at bounding box center [794, 485] width 198 height 25
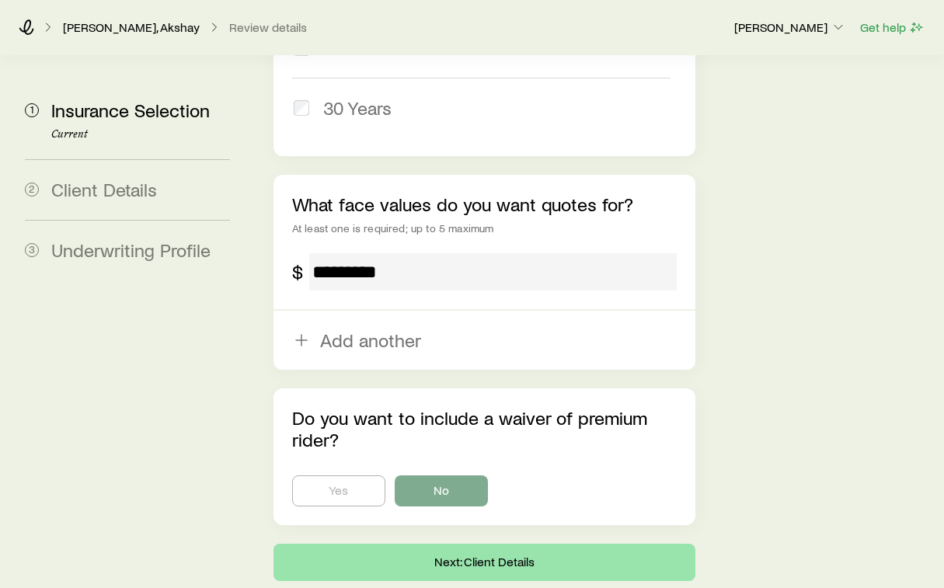
scroll to position [1007, 0]
click at [664, 543] on button "Next: Client Details" at bounding box center [484, 561] width 422 height 37
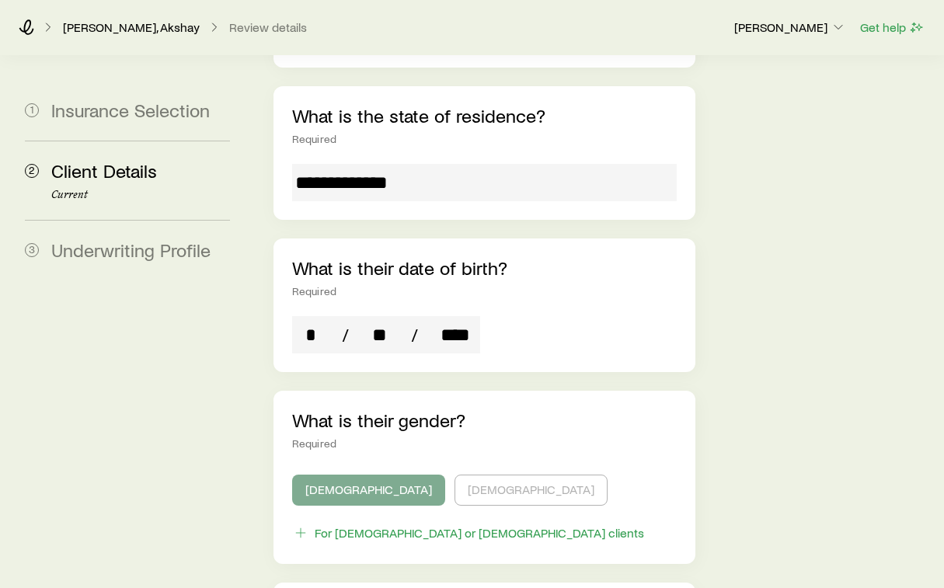
scroll to position [468, 0]
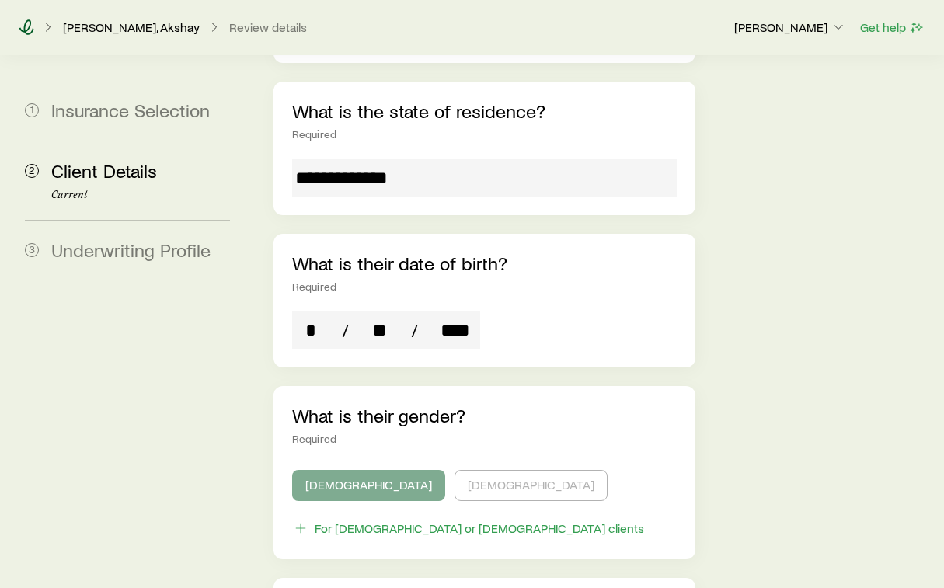
click at [30, 26] on icon at bounding box center [26, 27] width 15 height 16
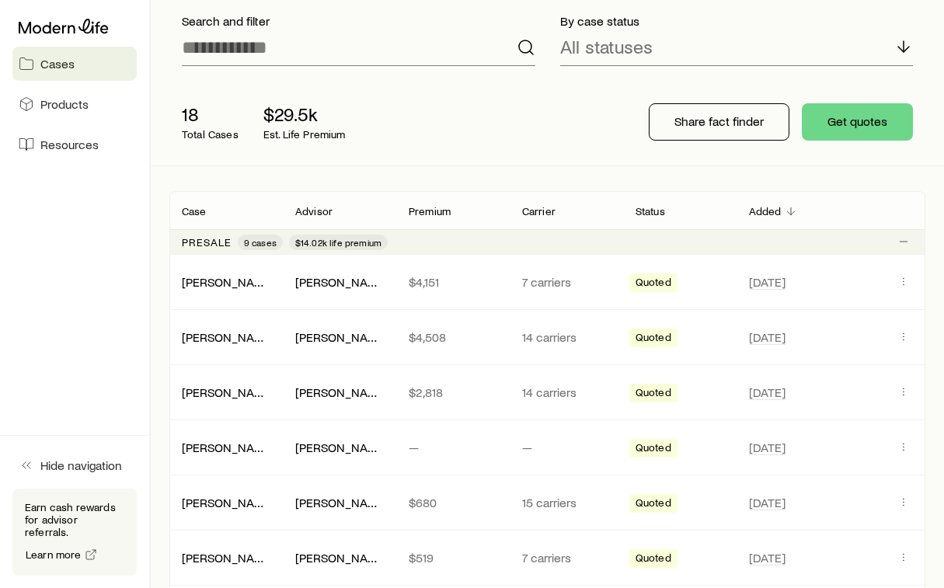
scroll to position [123, 0]
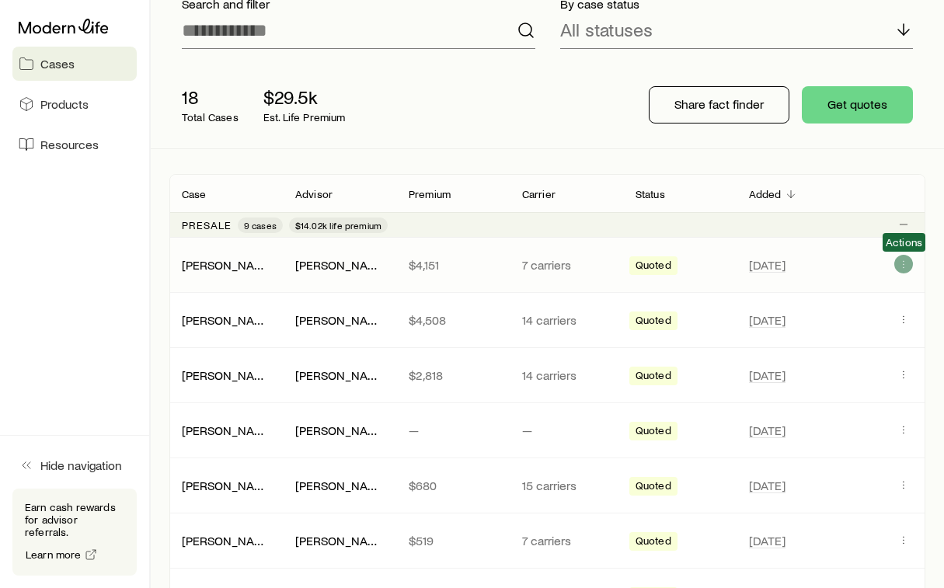
click at [903, 266] on icon "Client cases" at bounding box center [903, 264] width 12 height 12
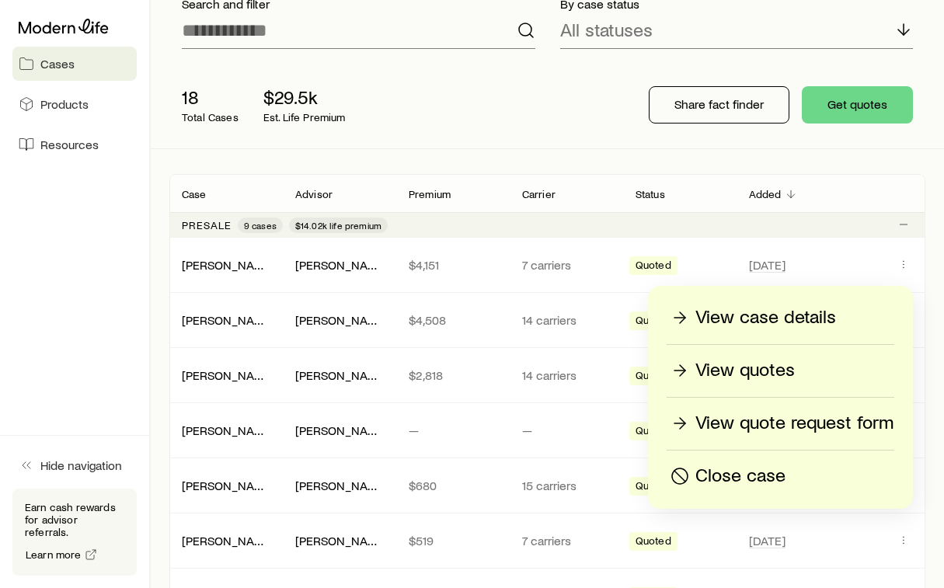
click at [768, 371] on p "View quotes" at bounding box center [744, 370] width 99 height 25
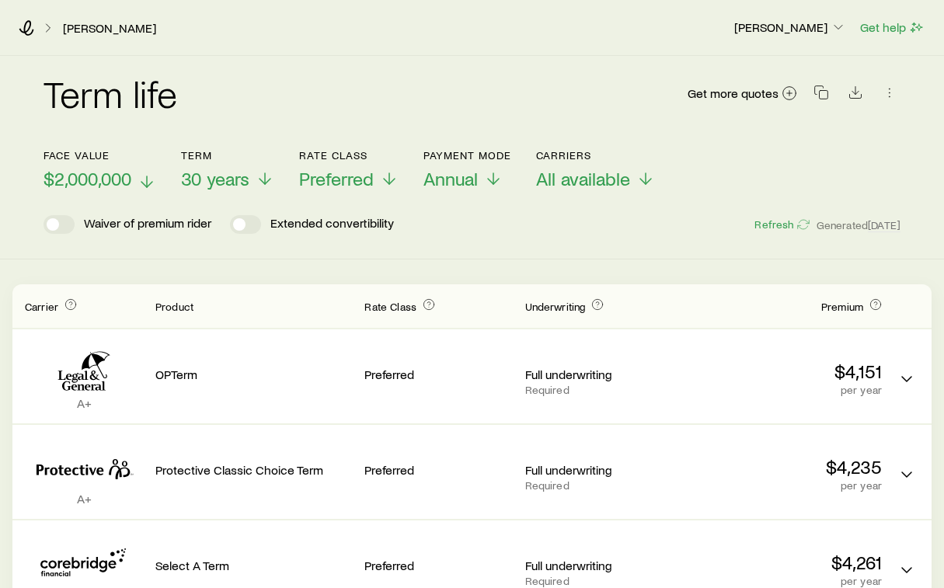
click at [112, 178] on span "$2,000,000" at bounding box center [87, 179] width 88 height 22
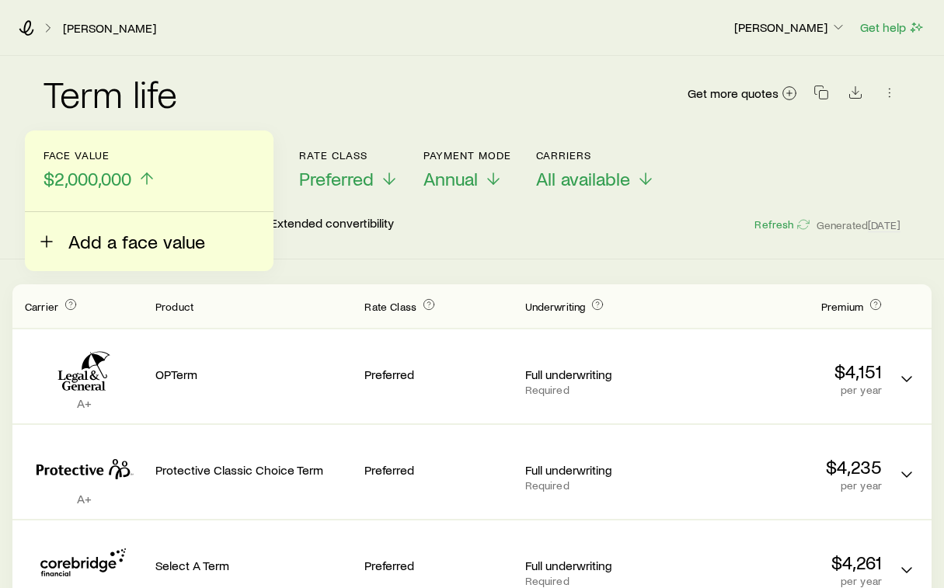
click at [111, 235] on span "Add a face value" at bounding box center [136, 242] width 137 height 22
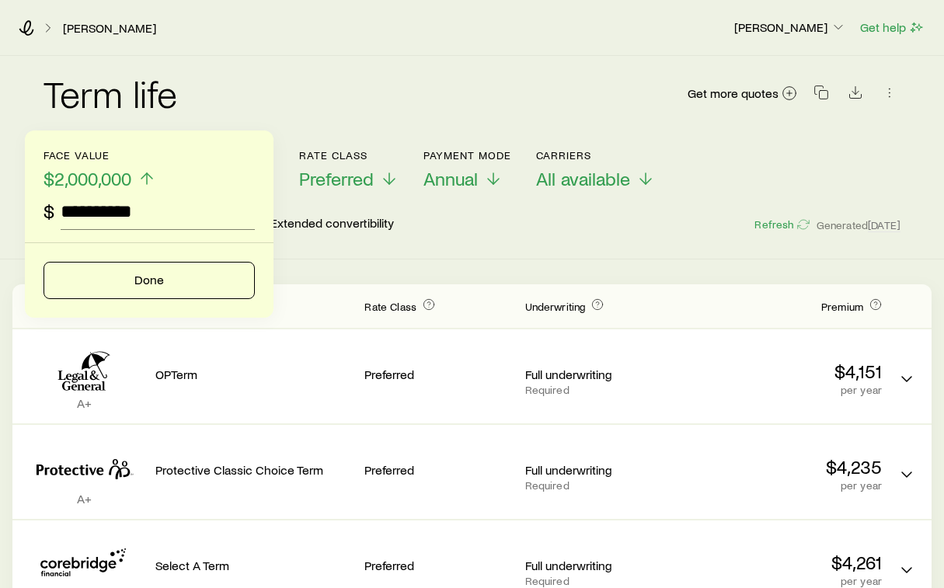
type input "*********"
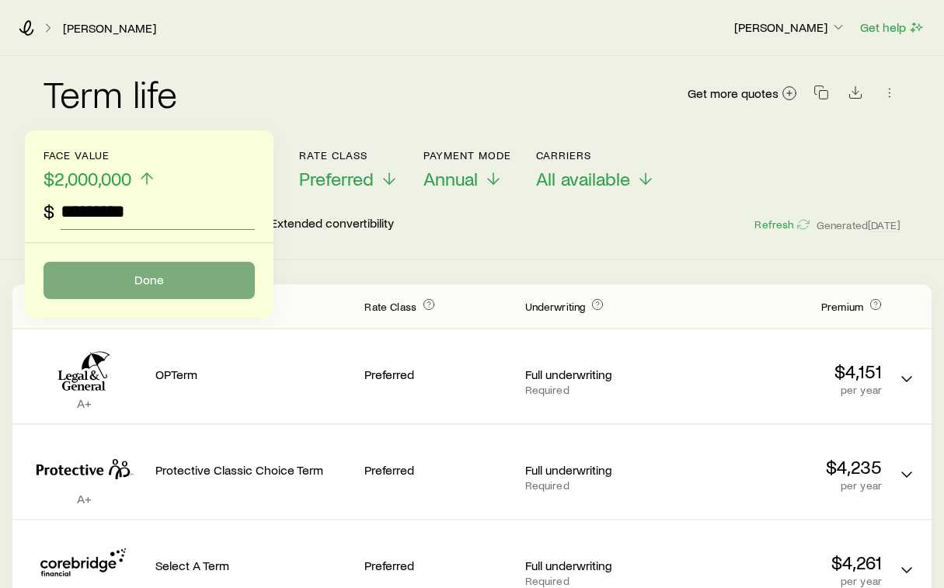
click at [157, 284] on button "Done" at bounding box center [148, 280] width 211 height 37
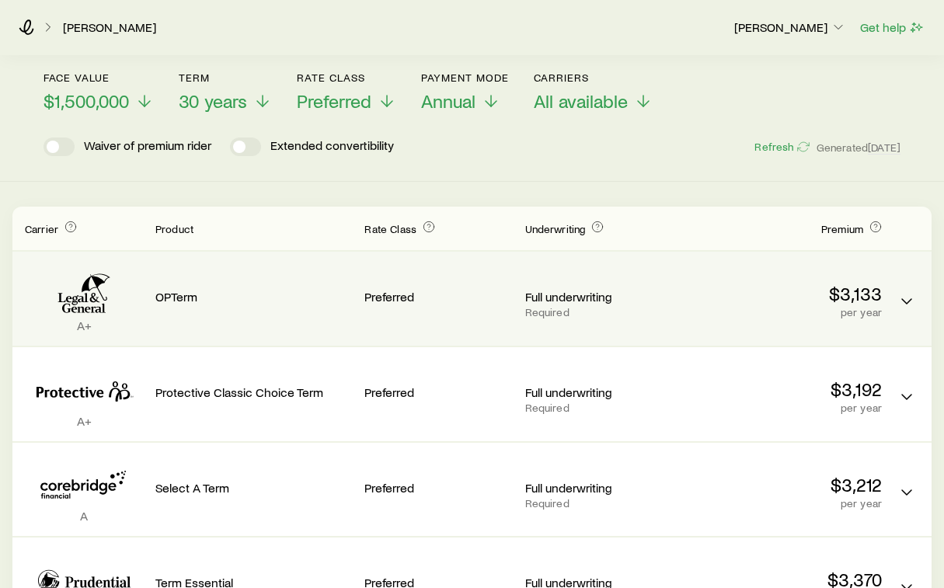
scroll to position [82, 0]
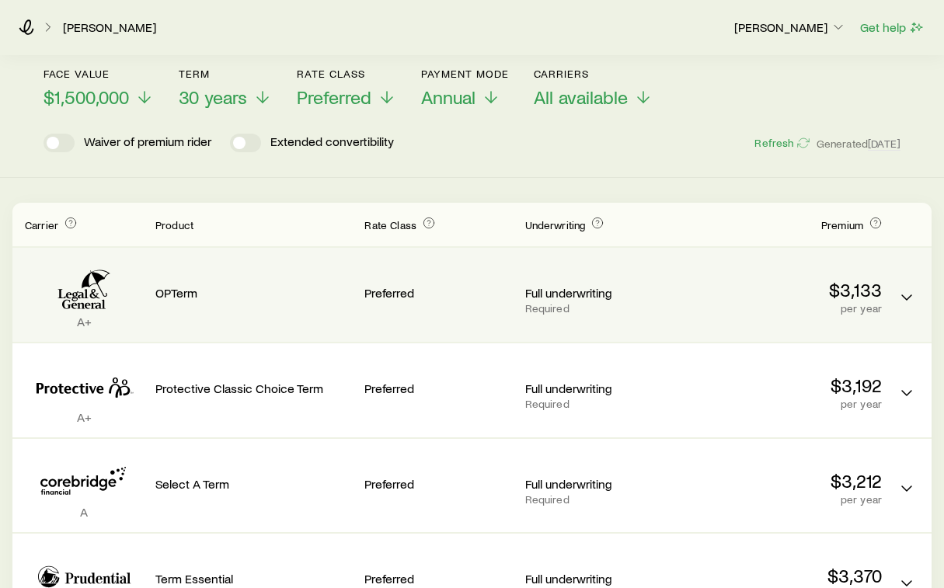
click at [858, 289] on p "$3,133" at bounding box center [783, 290] width 197 height 22
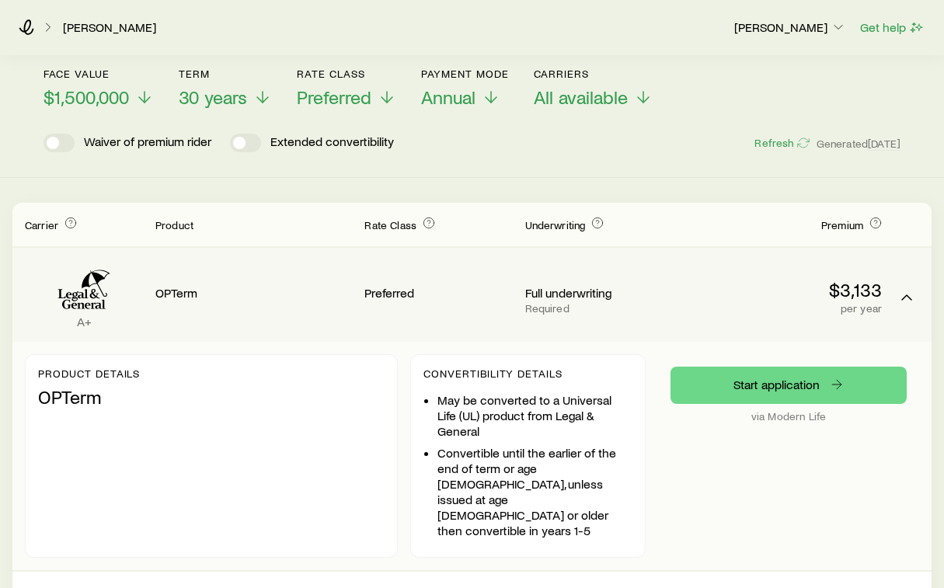
click at [858, 289] on p "$3,133" at bounding box center [783, 290] width 197 height 22
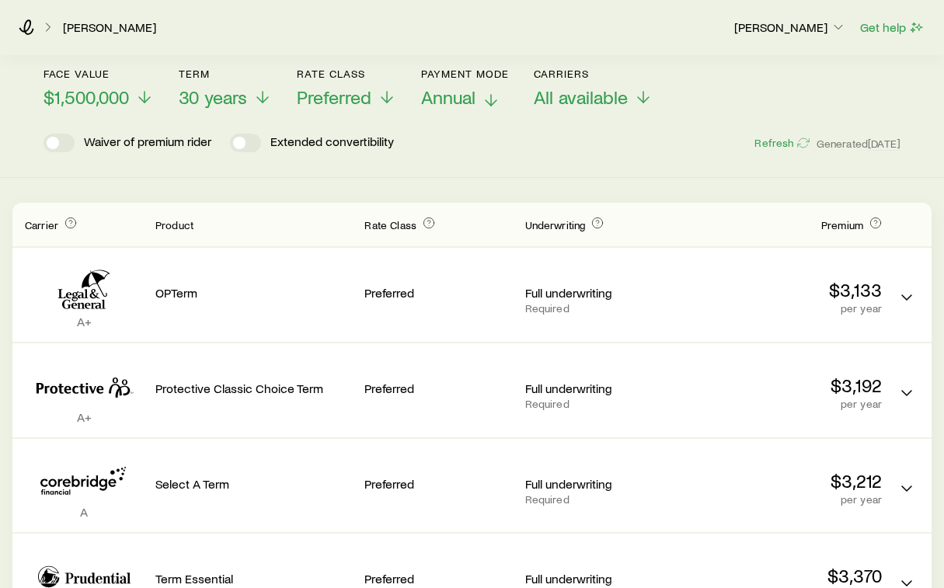
click at [471, 108] on button "Payment Mode Annual" at bounding box center [465, 88] width 88 height 41
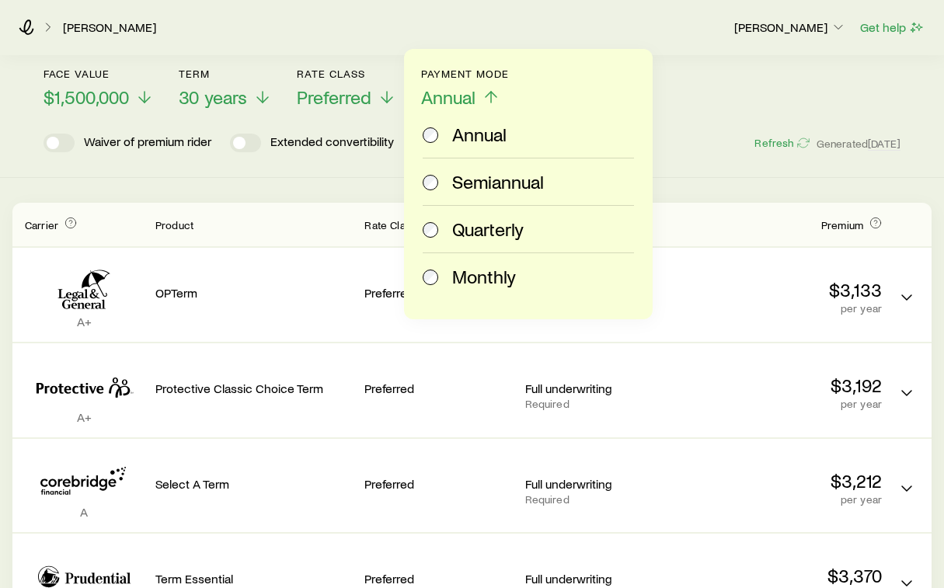
click at [471, 274] on span "Monthly" at bounding box center [484, 277] width 64 height 22
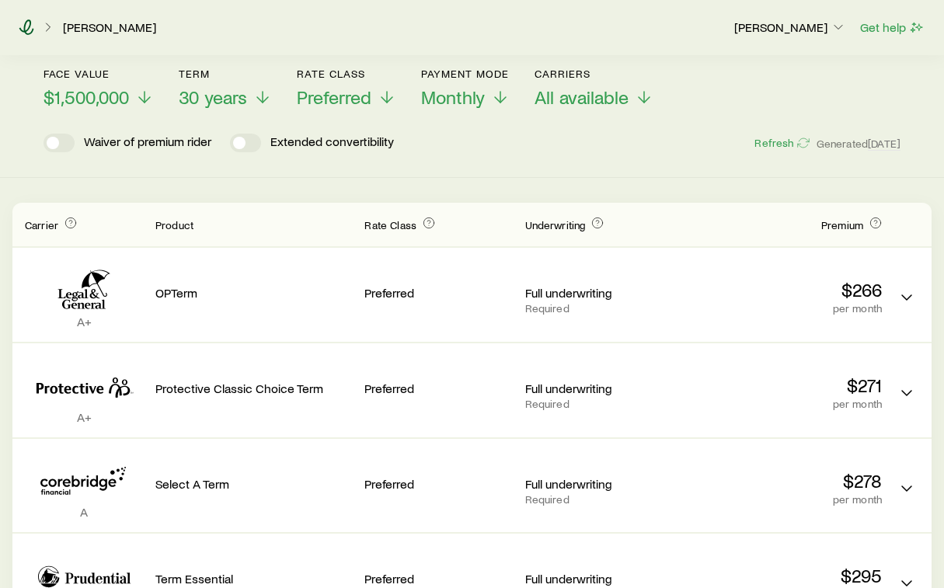
click at [20, 26] on icon at bounding box center [27, 27] width 16 height 16
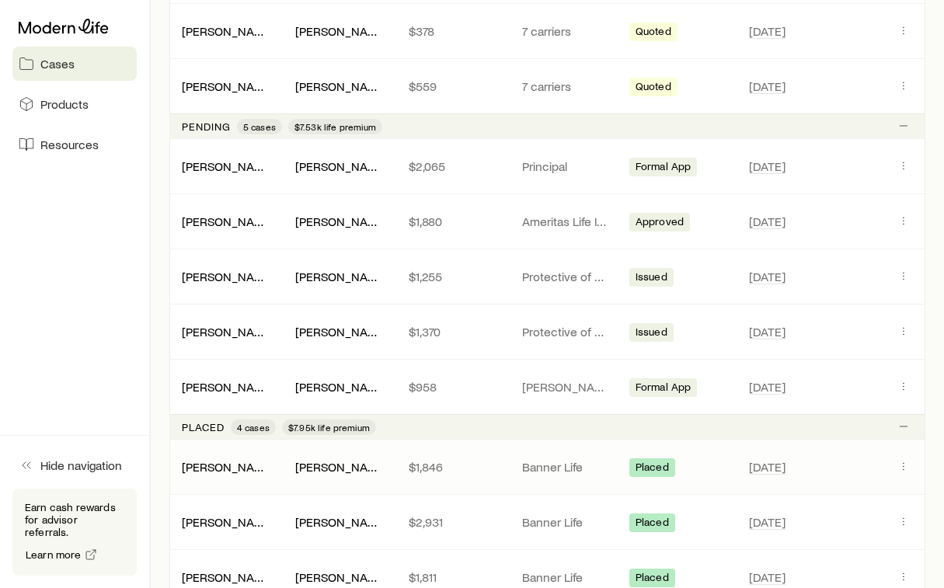
scroll to position [743, 0]
click at [903, 223] on icon "Client cases" at bounding box center [903, 220] width 12 height 12
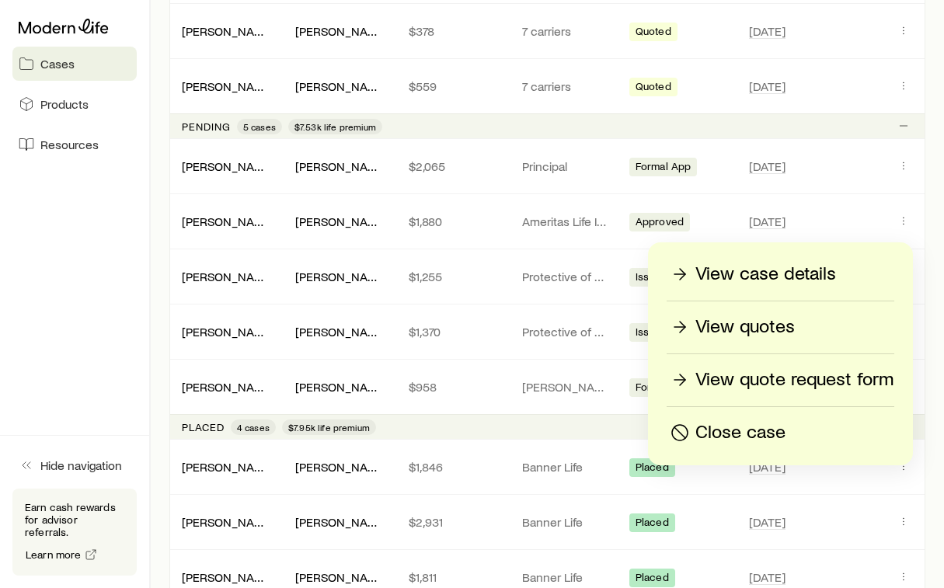
click at [767, 325] on p "View quotes" at bounding box center [744, 327] width 99 height 25
